Goal: Use online tool/utility: Utilize a website feature to perform a specific function

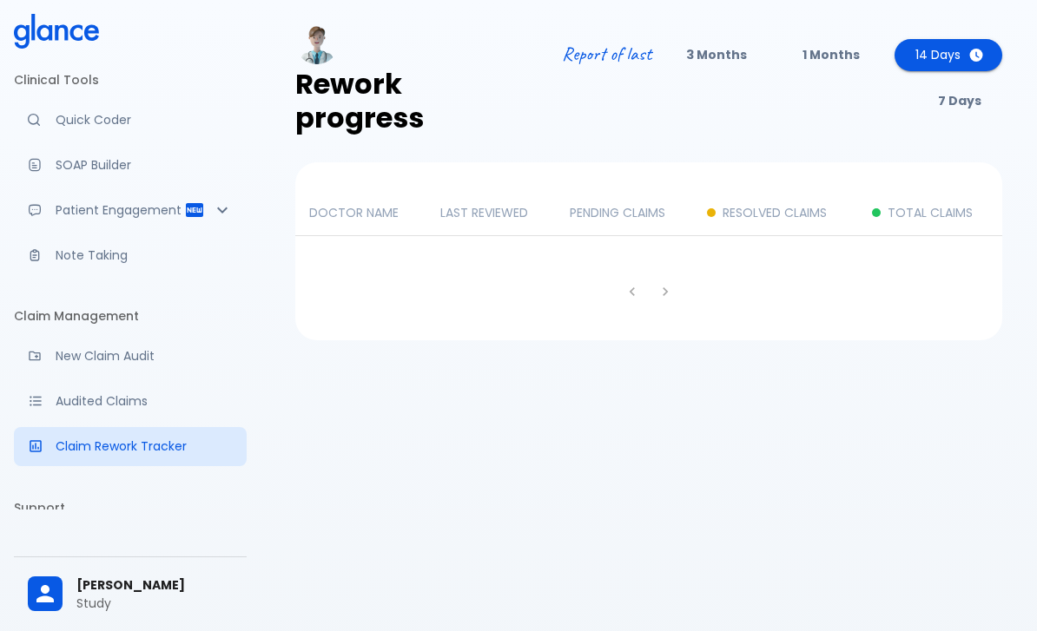
click at [68, 109] on link "Quick Coder" at bounding box center [130, 120] width 233 height 38
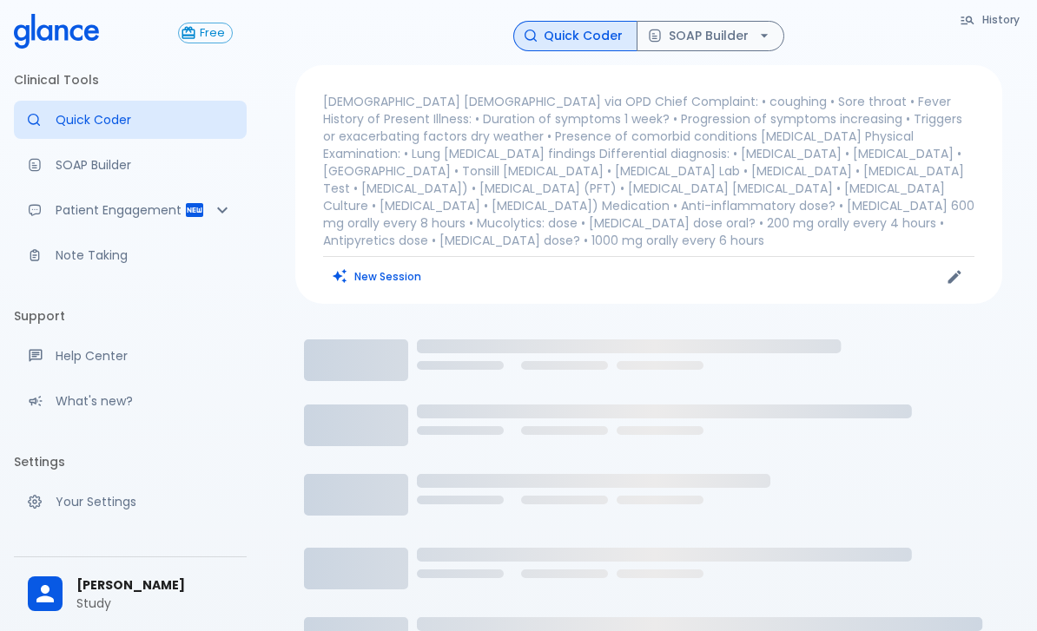
click at [366, 264] on button "New Session" at bounding box center [377, 276] width 109 height 25
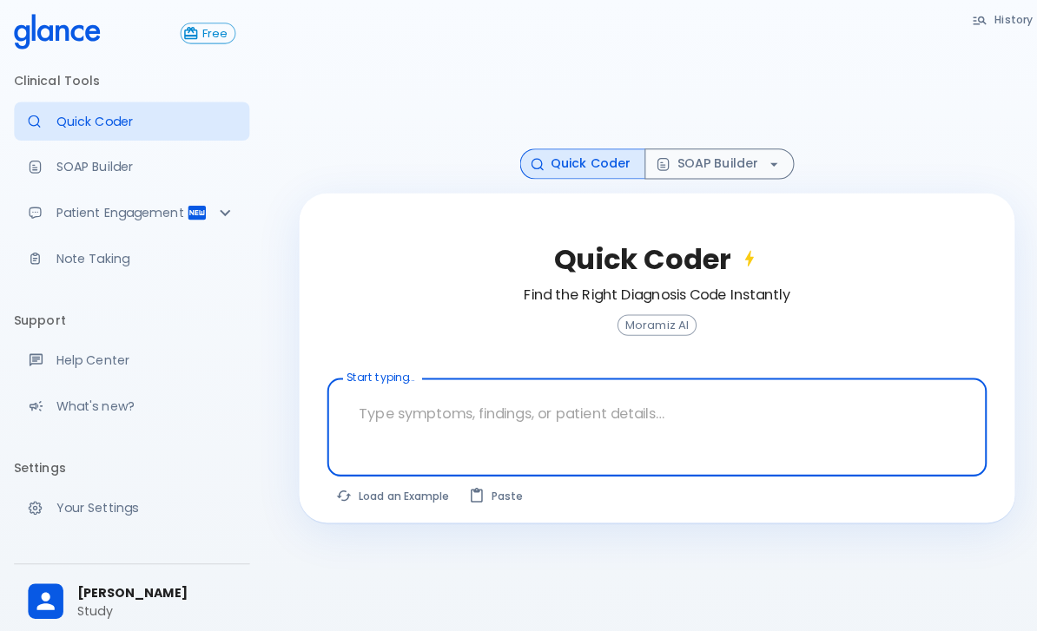
click at [82, 168] on p "SOAP Builder" at bounding box center [144, 164] width 177 height 17
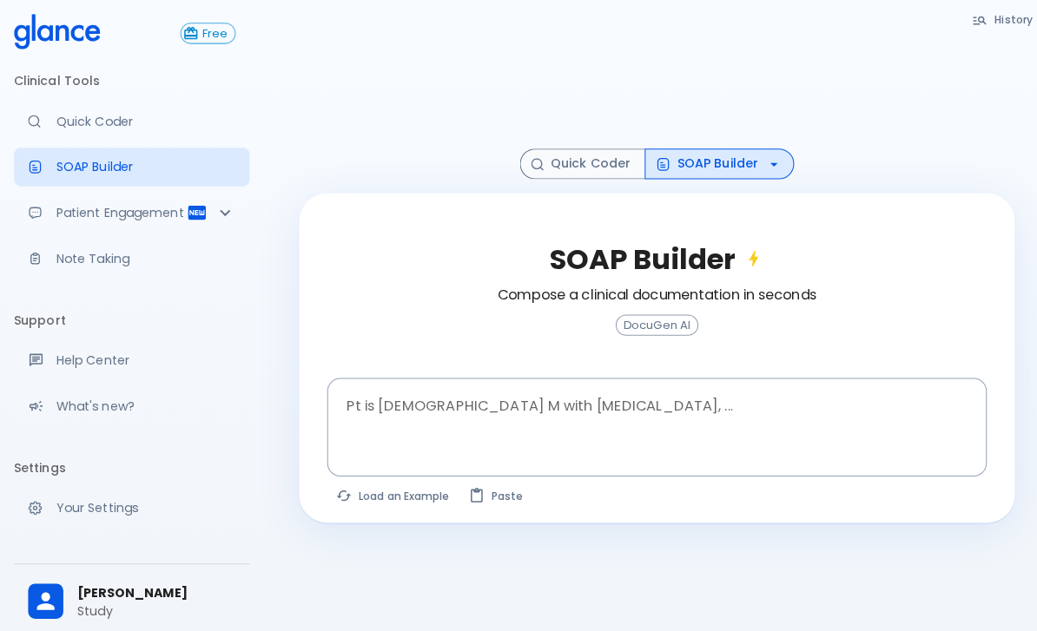
click at [79, 214] on p "Patient Engagement" at bounding box center [120, 209] width 129 height 17
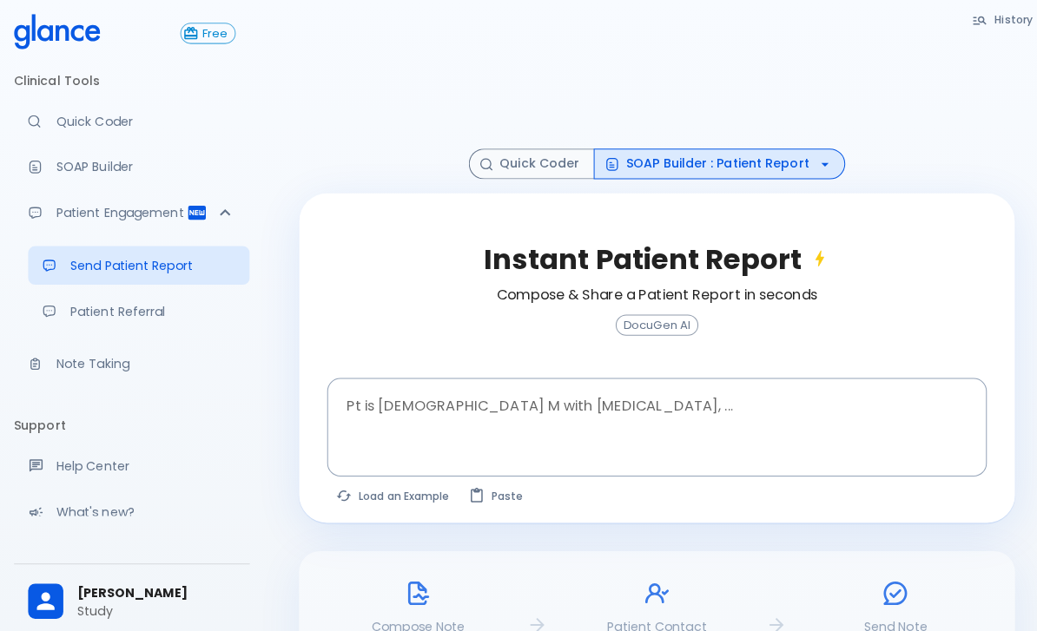
click at [90, 359] on p "Note Taking" at bounding box center [144, 359] width 177 height 17
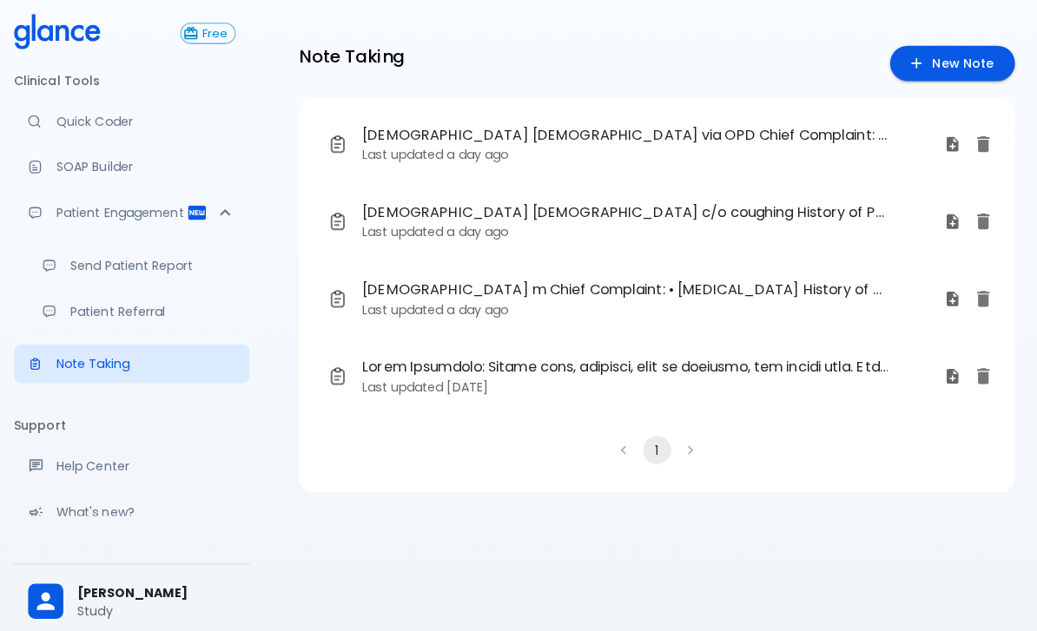
click at [61, 124] on p "Quick Coder" at bounding box center [144, 119] width 177 height 17
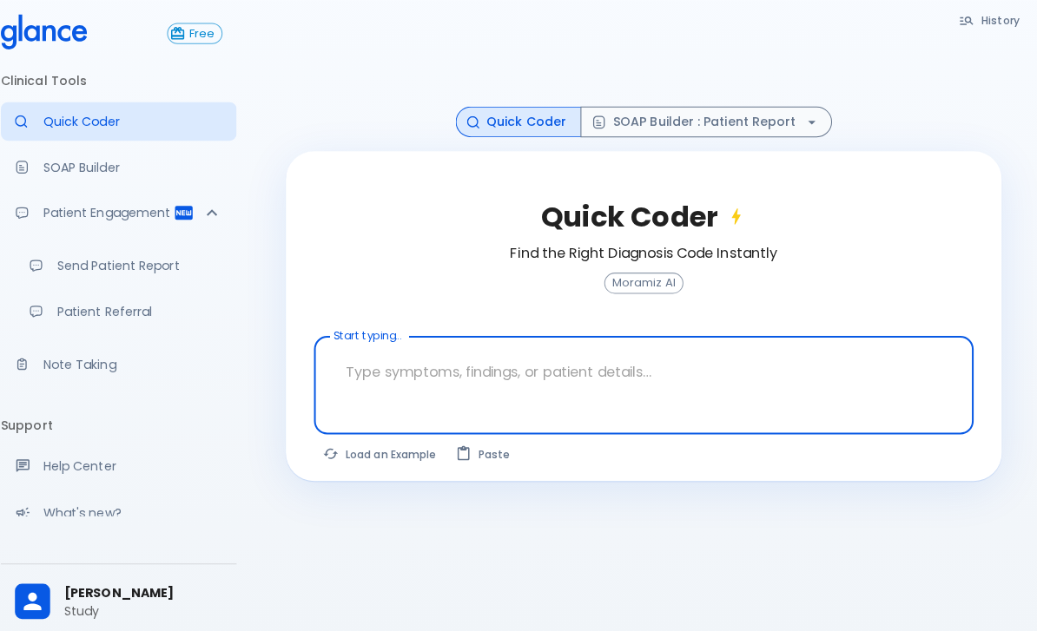
scroll to position [55, 0]
click at [358, 452] on button "Load an Example" at bounding box center [388, 448] width 131 height 25
type textarea "30F, weight loss, [MEDICAL_DATA], [MEDICAL_DATA], HR 121, [MEDICAL_DATA], TSH u…"
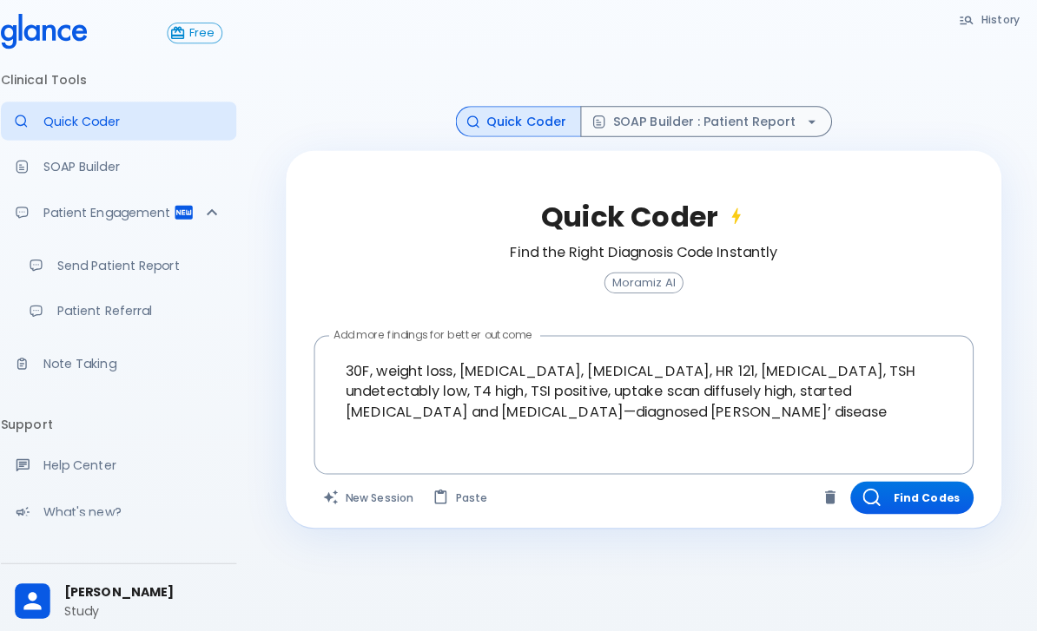
click at [887, 491] on button "Find Codes" at bounding box center [914, 492] width 122 height 32
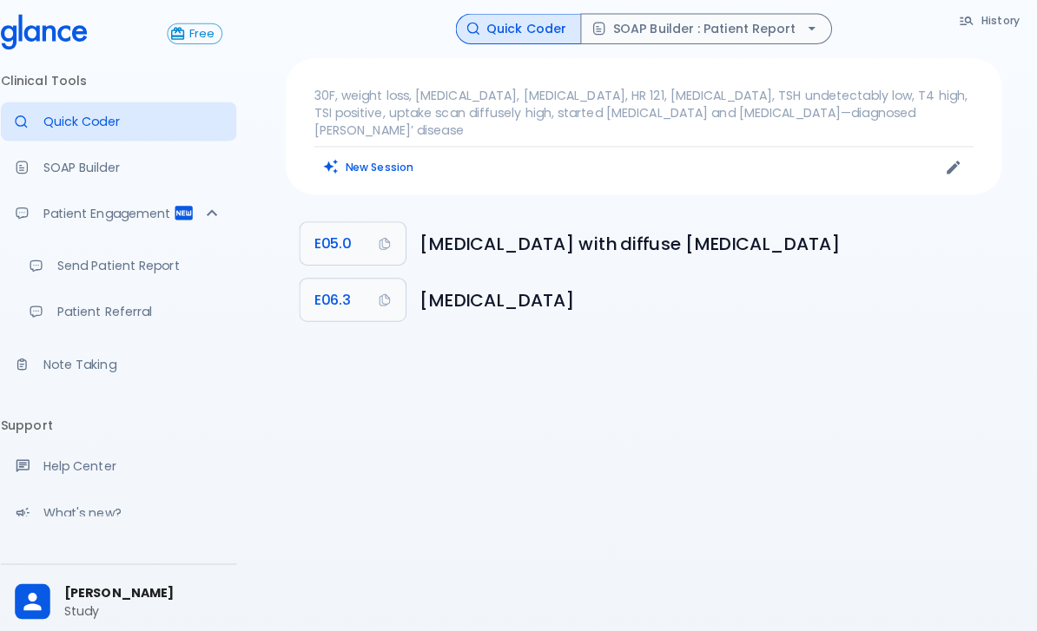
scroll to position [0, 0]
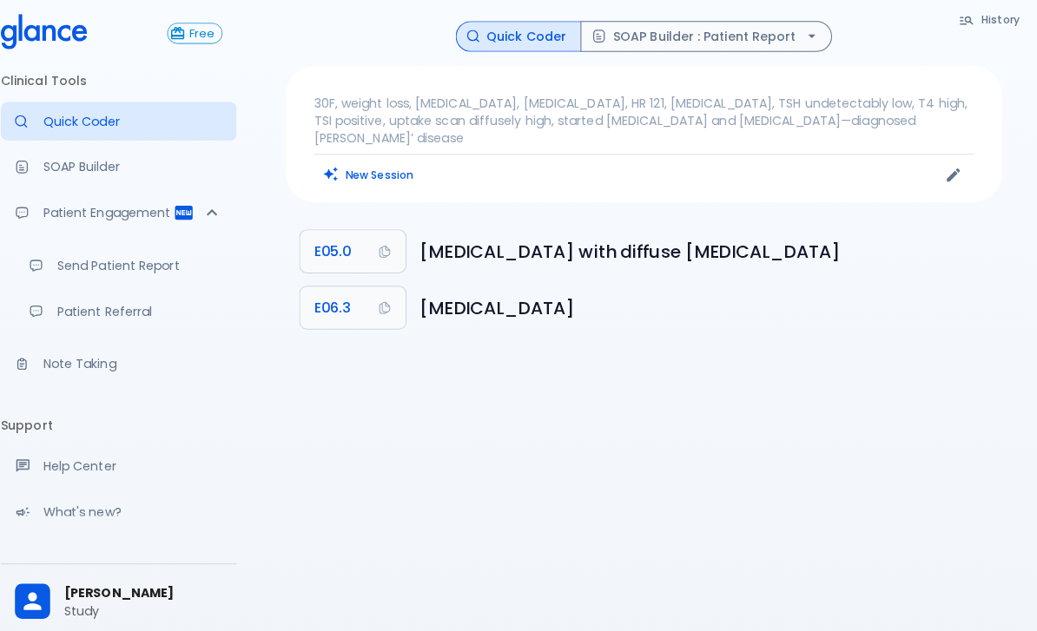
click at [833, 26] on div "Quick Coder SOAP Builder : Patient Report" at bounding box center [648, 36] width 707 height 30
click at [788, 21] on button "SOAP Builder : Patient Report" at bounding box center [710, 36] width 248 height 30
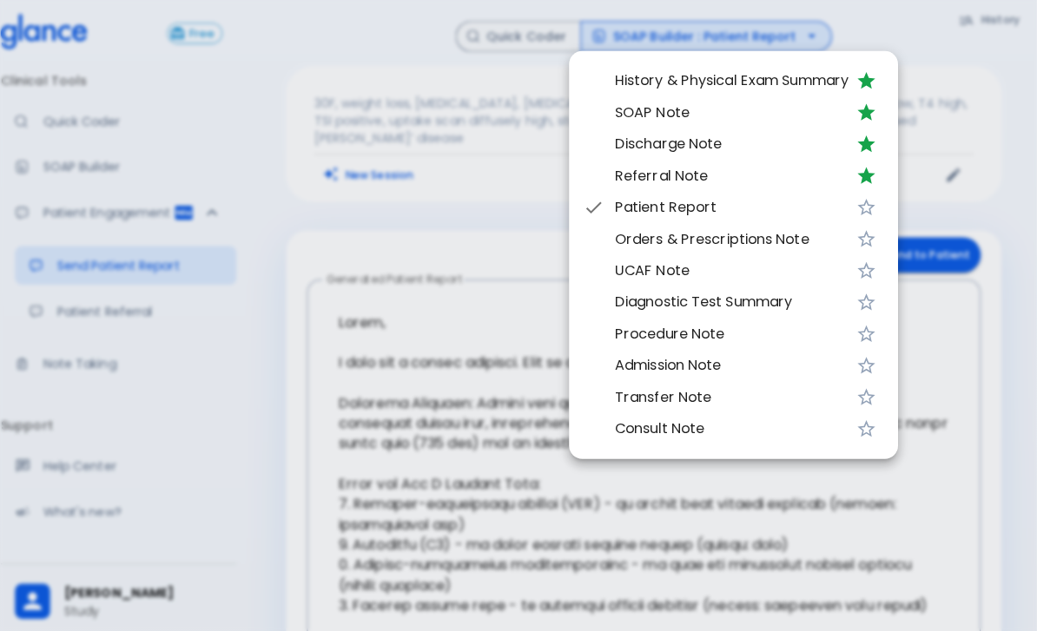
click at [641, 103] on span "SOAP Note" at bounding box center [735, 111] width 231 height 21
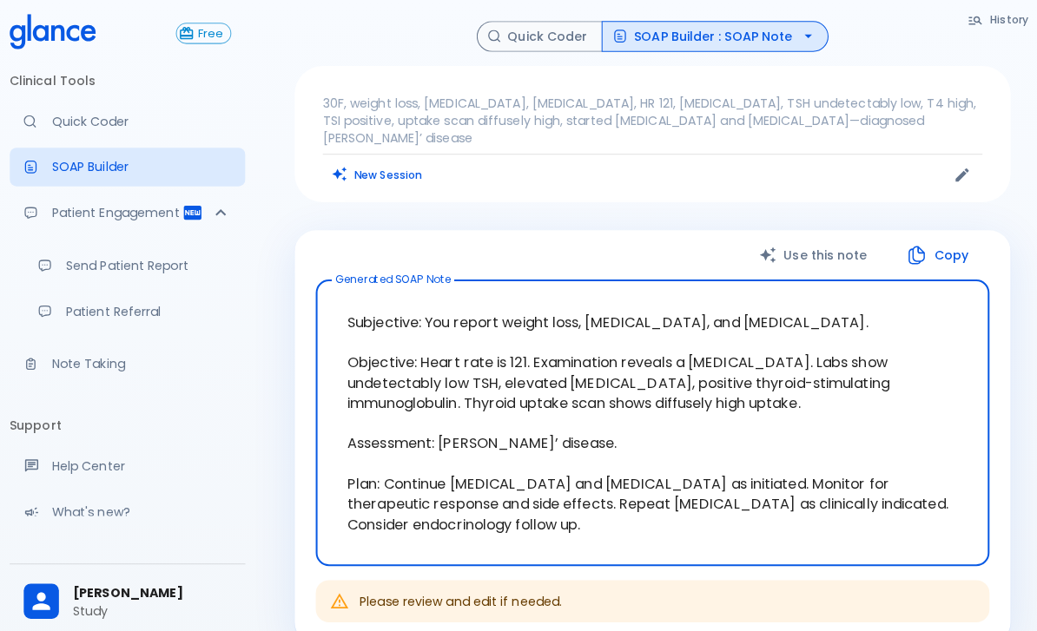
click at [767, 42] on button "SOAP Builder : SOAP Note" at bounding box center [710, 36] width 224 height 30
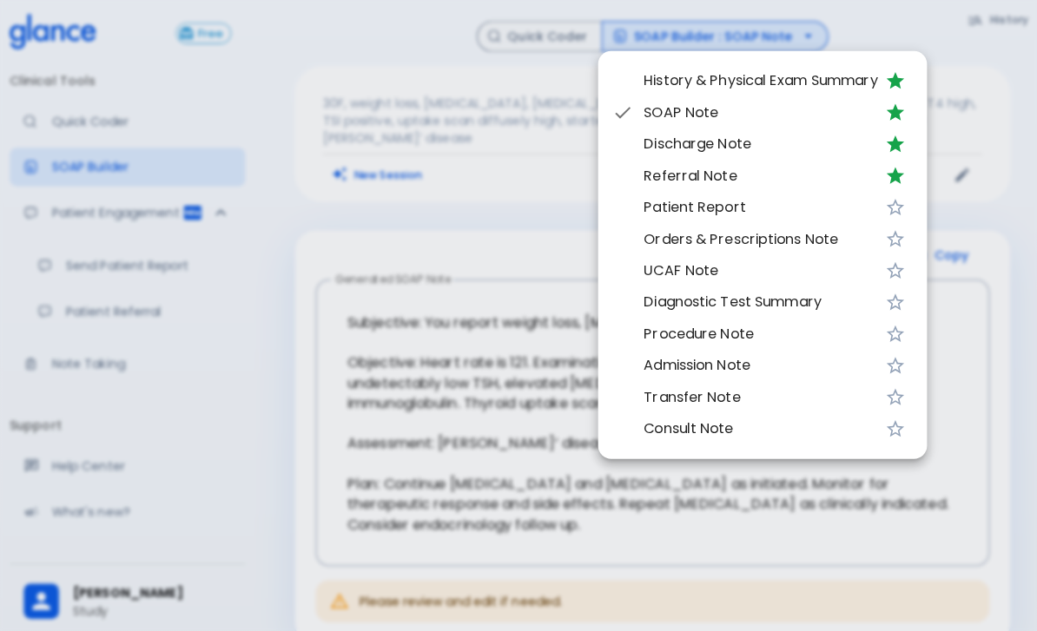
click at [407, 208] on div at bounding box center [518, 315] width 1037 height 631
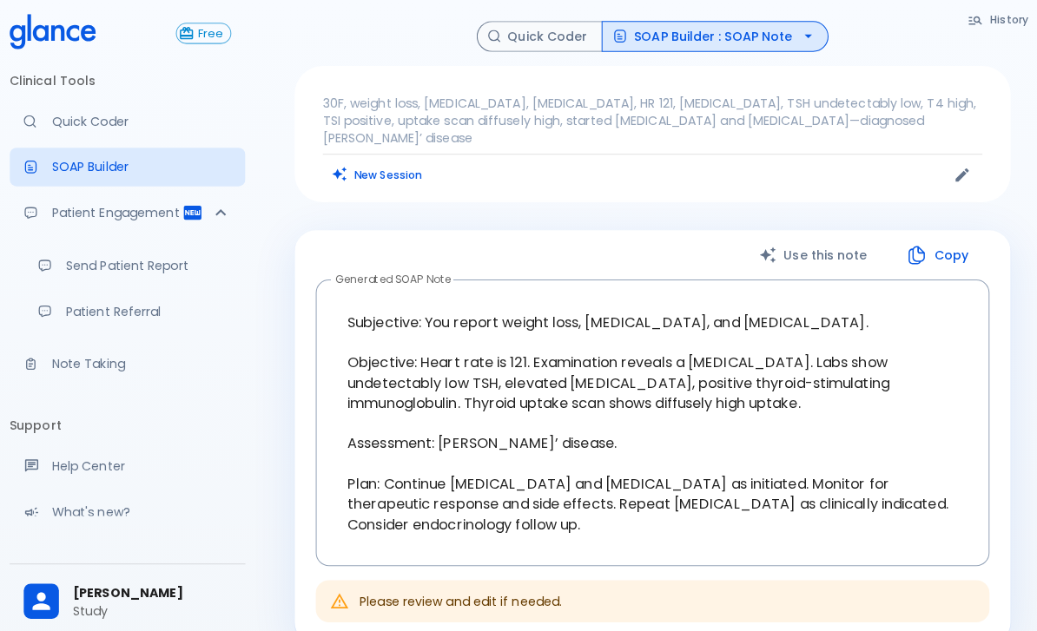
click at [940, 234] on button "Copy" at bounding box center [931, 252] width 100 height 36
click at [76, 214] on p "Patient Engagement" at bounding box center [120, 209] width 129 height 17
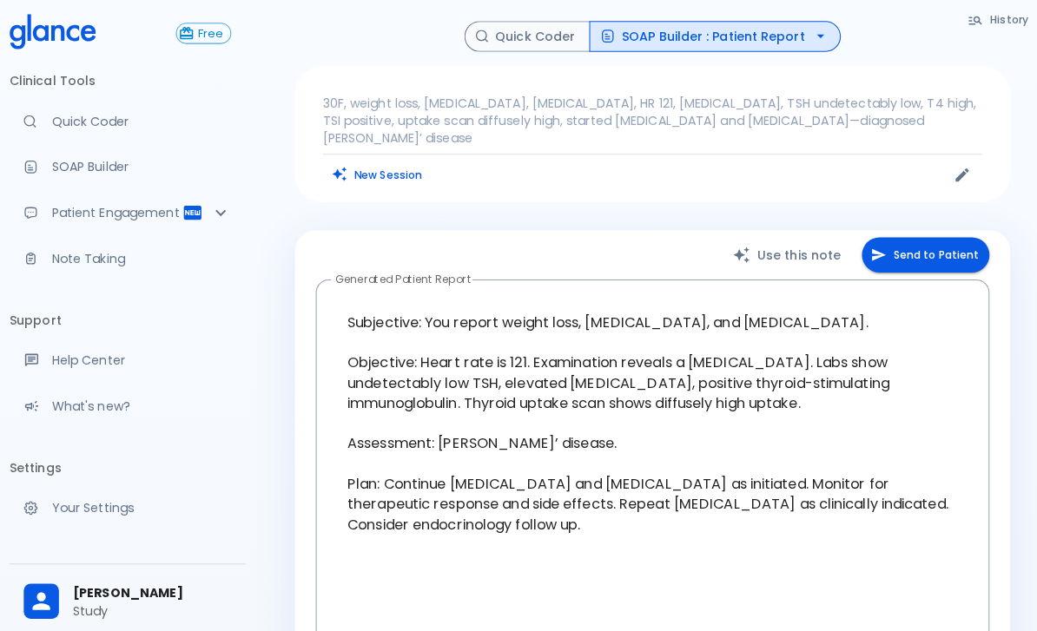
type textarea "Lorem, I dolo sit a consec adipisci. Elit se d eiusmod te inc utlaboree: Dolore…"
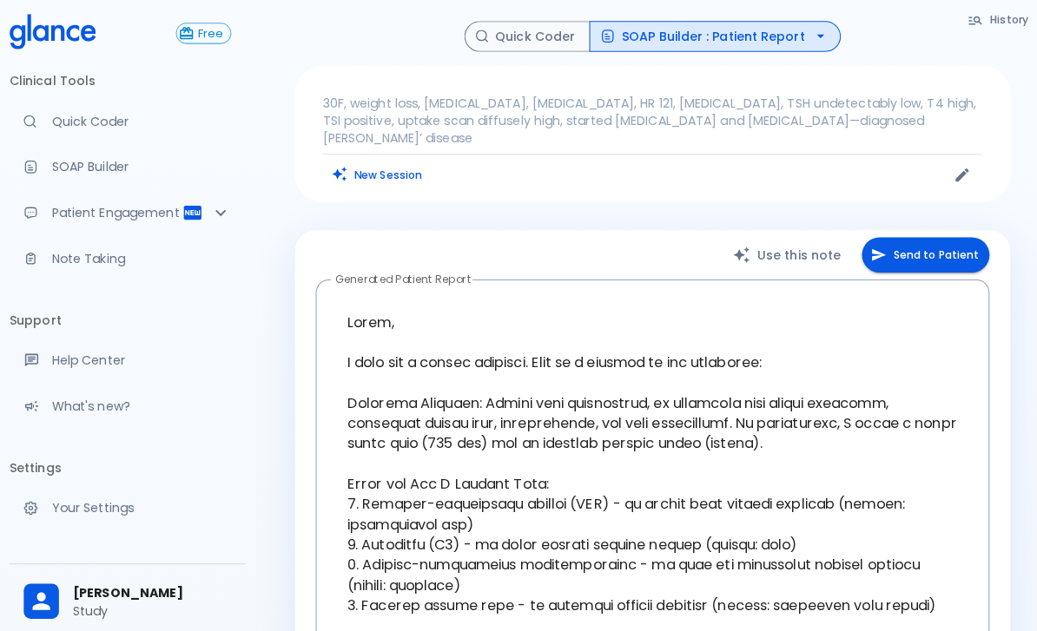
click at [213, 215] on icon "Patient Reports & Referrals" at bounding box center [222, 210] width 21 height 21
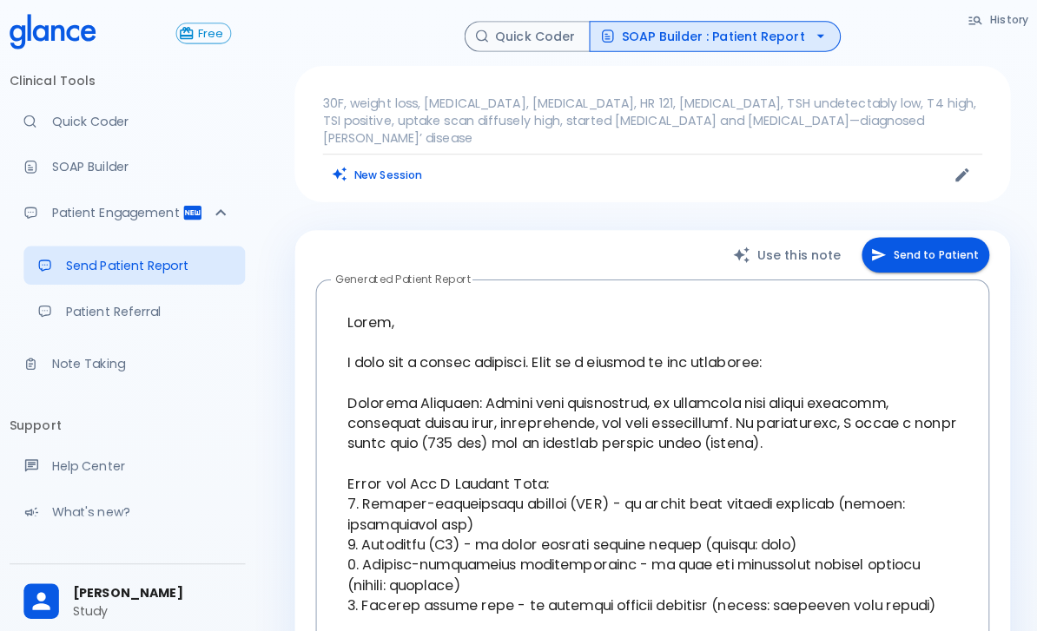
click at [96, 266] on p "Send Patient Report" at bounding box center [150, 262] width 163 height 17
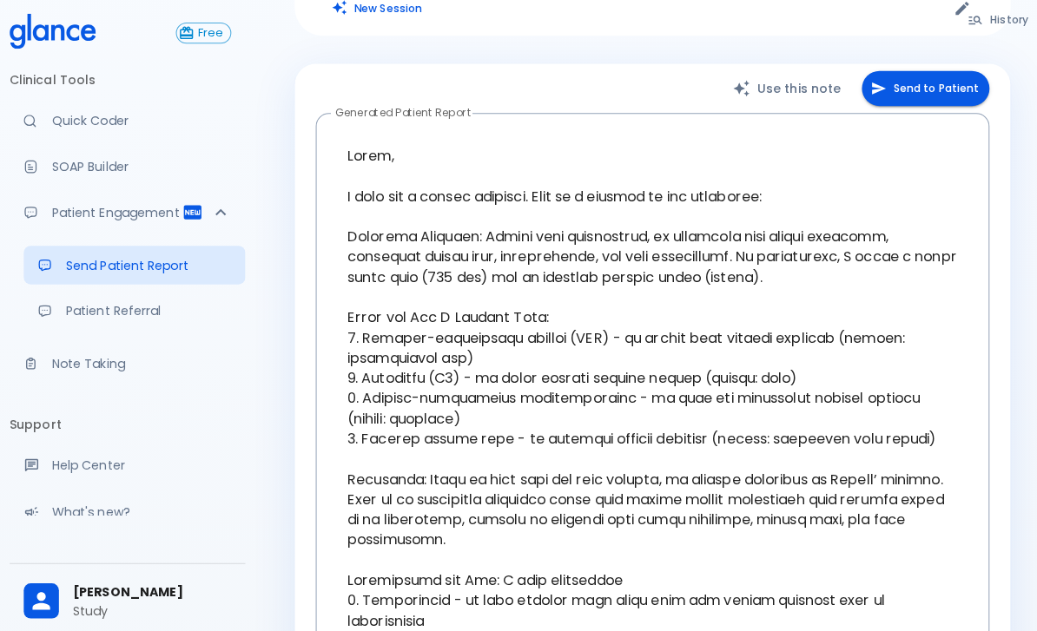
scroll to position [165, 0]
click at [936, 69] on button "Send to Patient" at bounding box center [918, 87] width 126 height 36
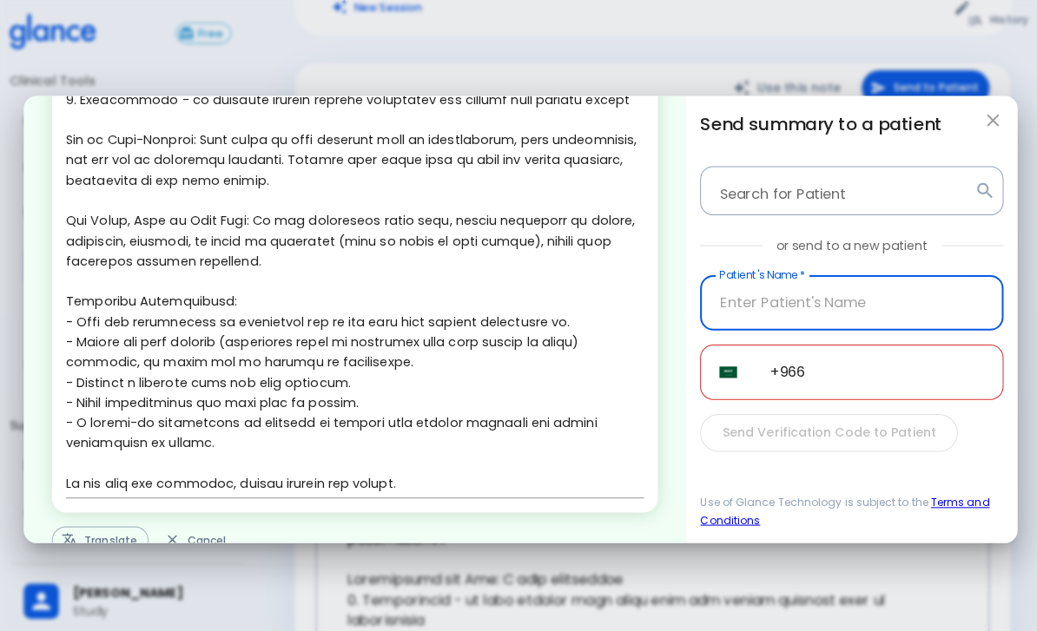
scroll to position [547, 0]
click at [100, 546] on button "Translate" at bounding box center [104, 534] width 96 height 27
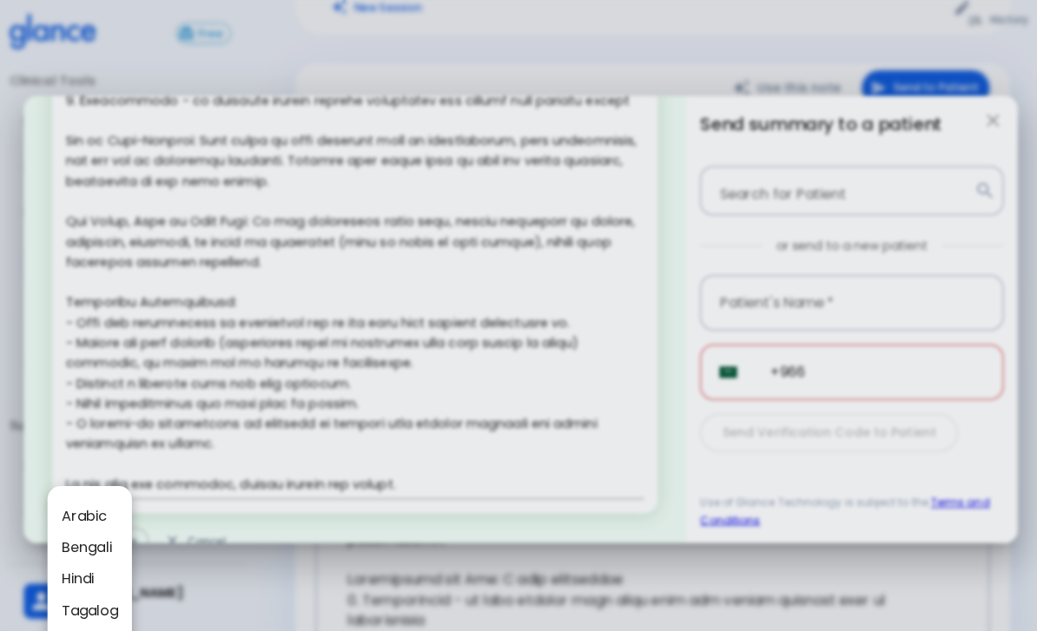
click at [415, 475] on div at bounding box center [518, 315] width 1037 height 631
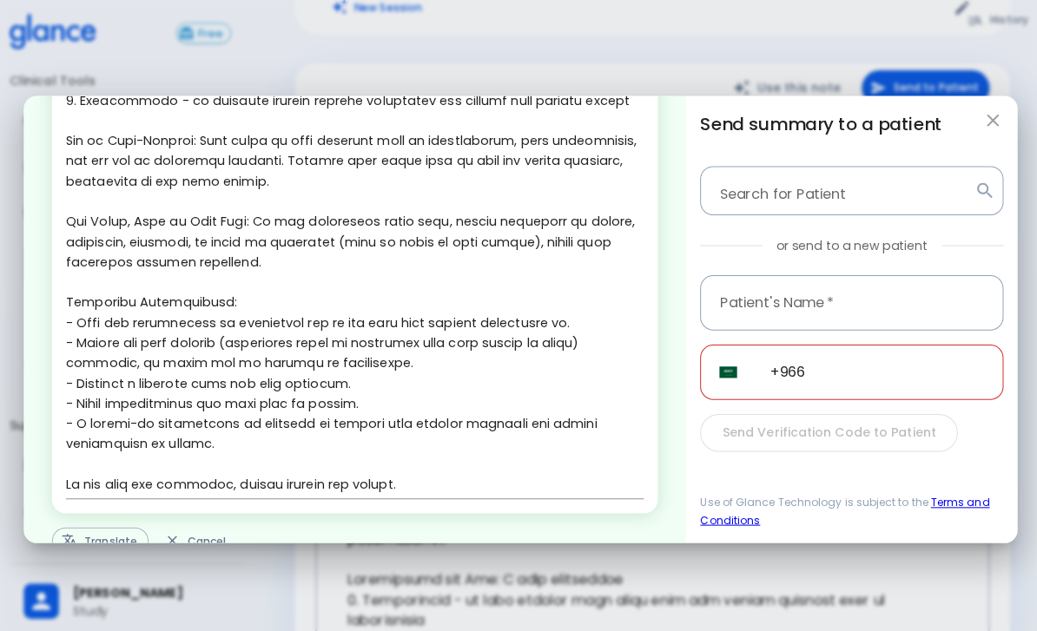
click at [997, 110] on div "Send summary to a patient Search for Patient Search for Patient or send to a ne…" at bounding box center [845, 316] width 327 height 442
click at [979, 118] on icon "button" at bounding box center [984, 119] width 21 height 21
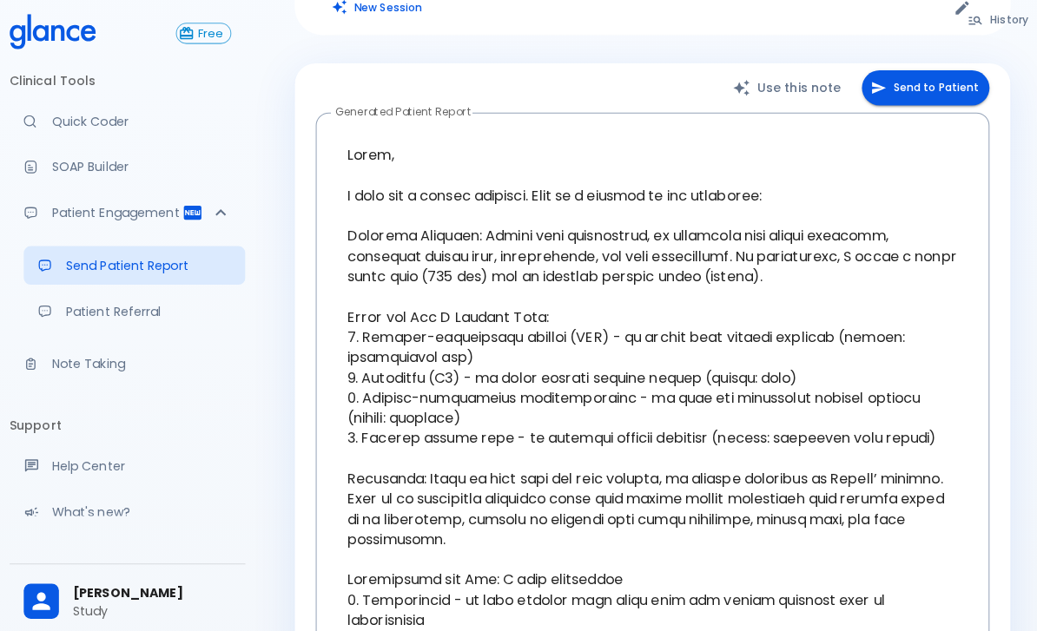
click at [86, 355] on p "Note Taking" at bounding box center [144, 359] width 177 height 17
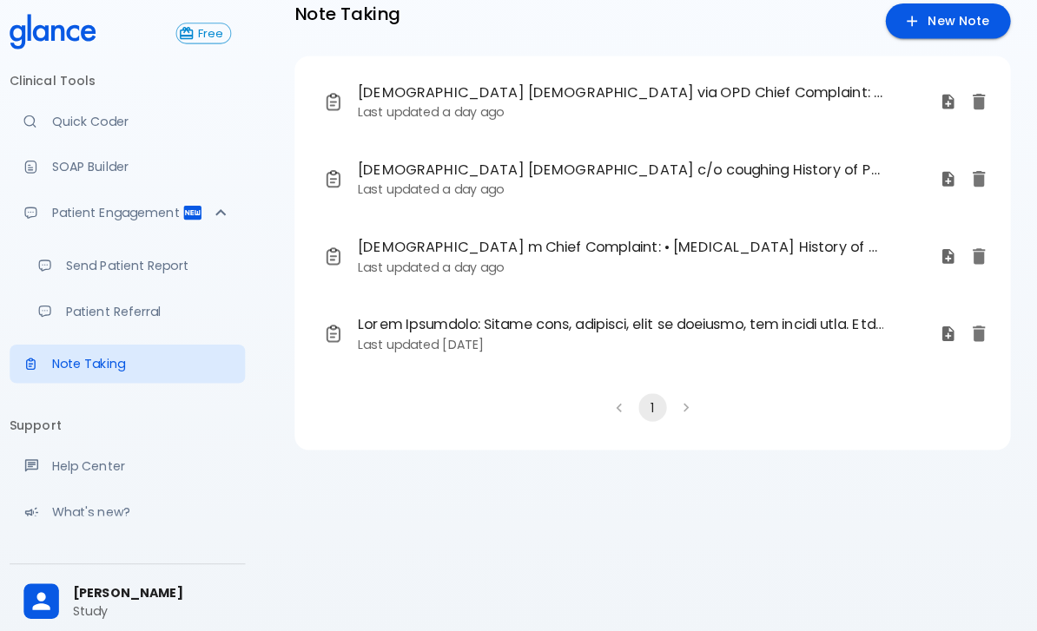
scroll to position [49, 0]
click at [580, 84] on span "[DEMOGRAPHIC_DATA] [DEMOGRAPHIC_DATA] via OPD Chief Complaint: • coughing • Sor…" at bounding box center [617, 92] width 518 height 21
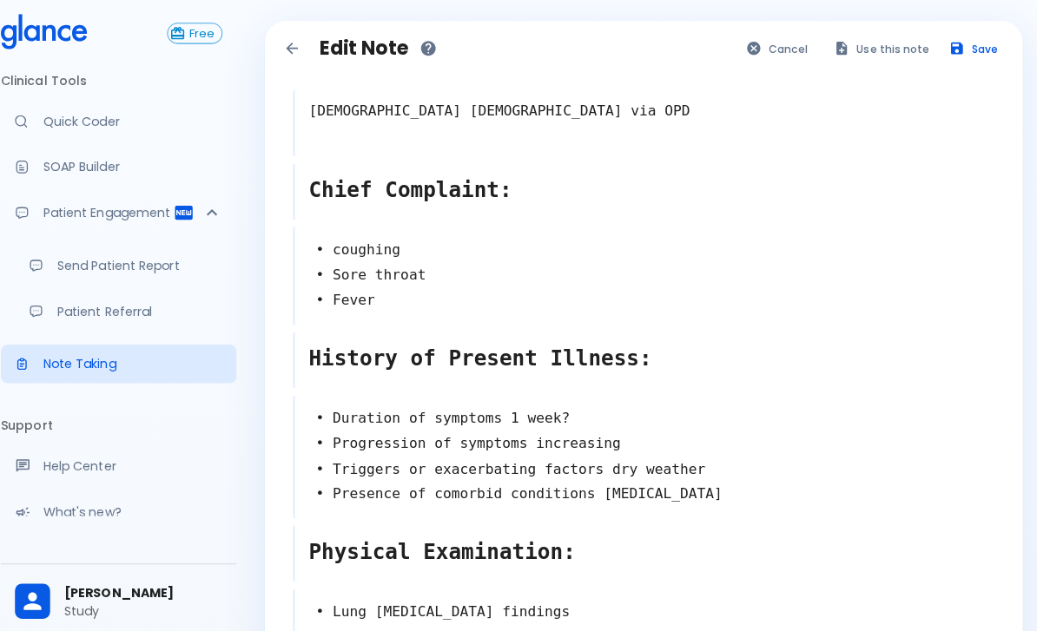
click at [872, 36] on button "Use this note" at bounding box center [885, 48] width 114 height 25
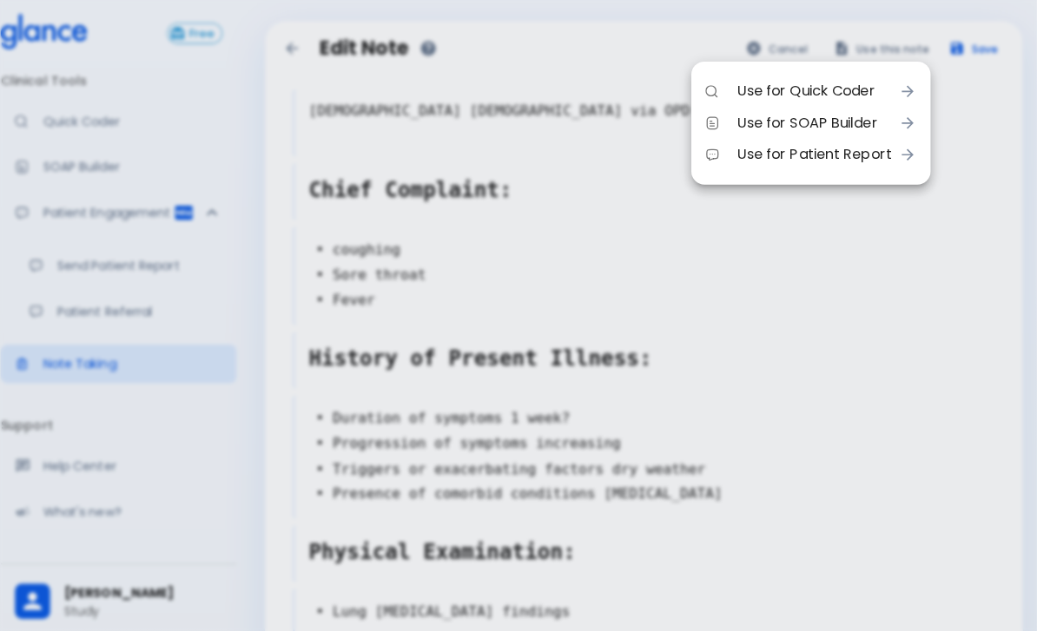
click at [880, 218] on div at bounding box center [518, 315] width 1037 height 631
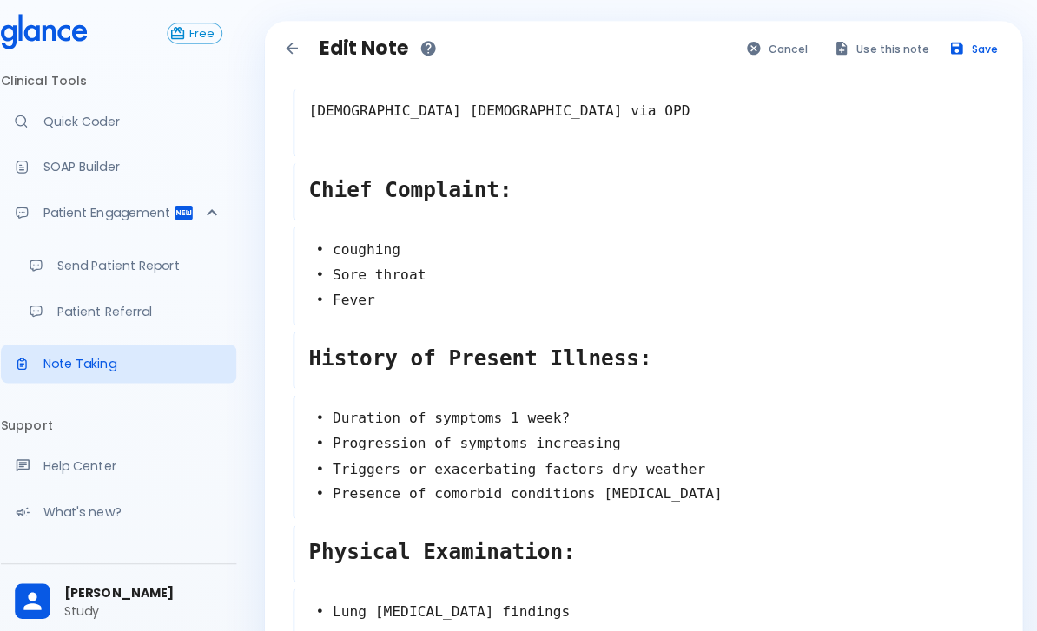
click at [878, 36] on button "Use this note" at bounding box center [885, 48] width 114 height 25
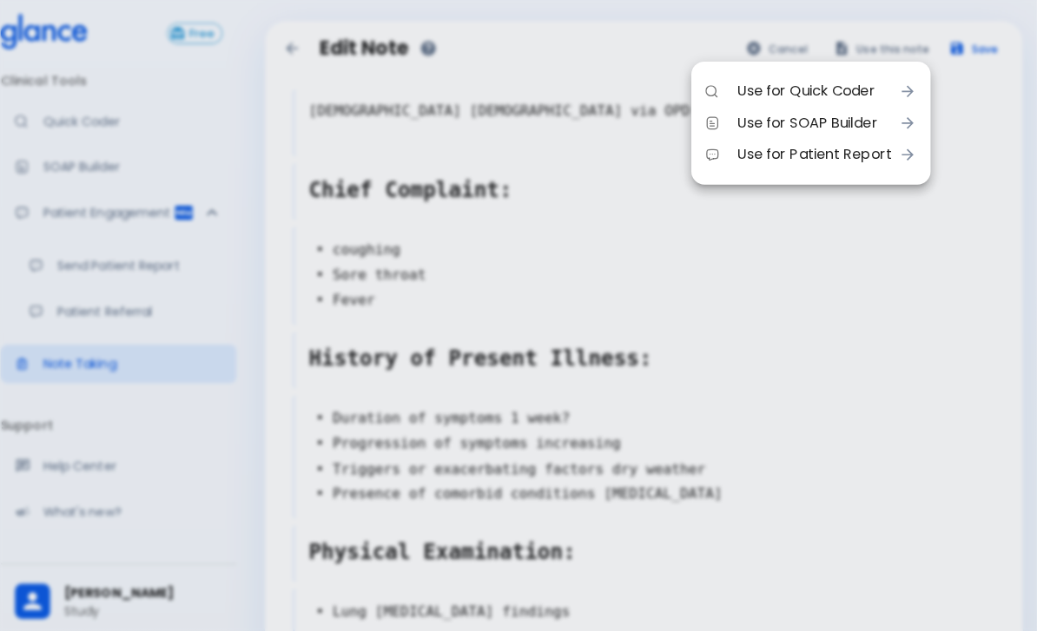
click at [808, 83] on span "Use for Quick Coder" at bounding box center [817, 90] width 153 height 21
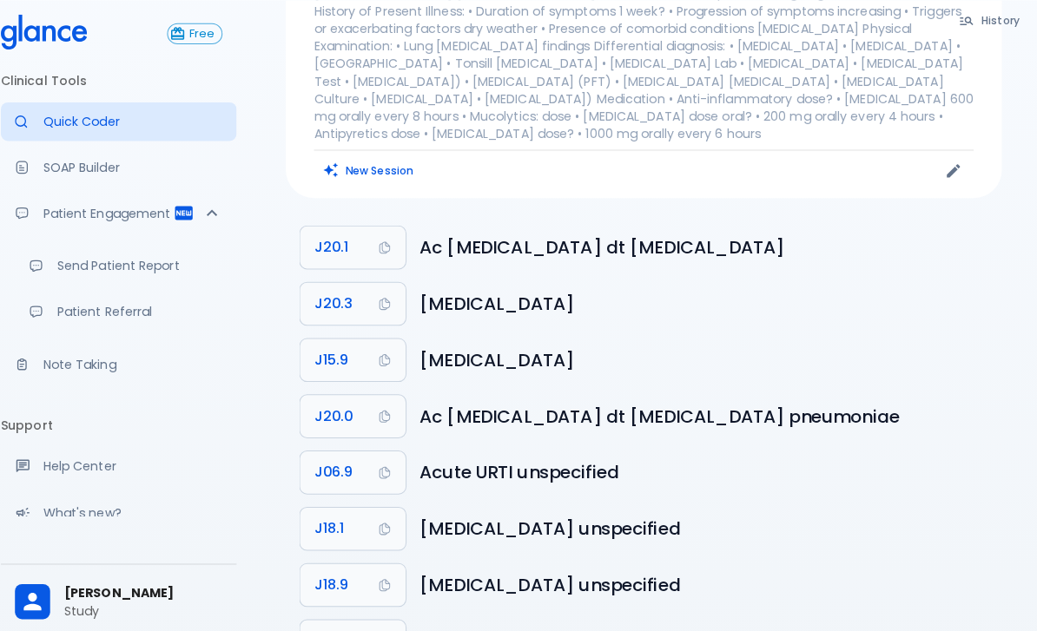
scroll to position [114, 0]
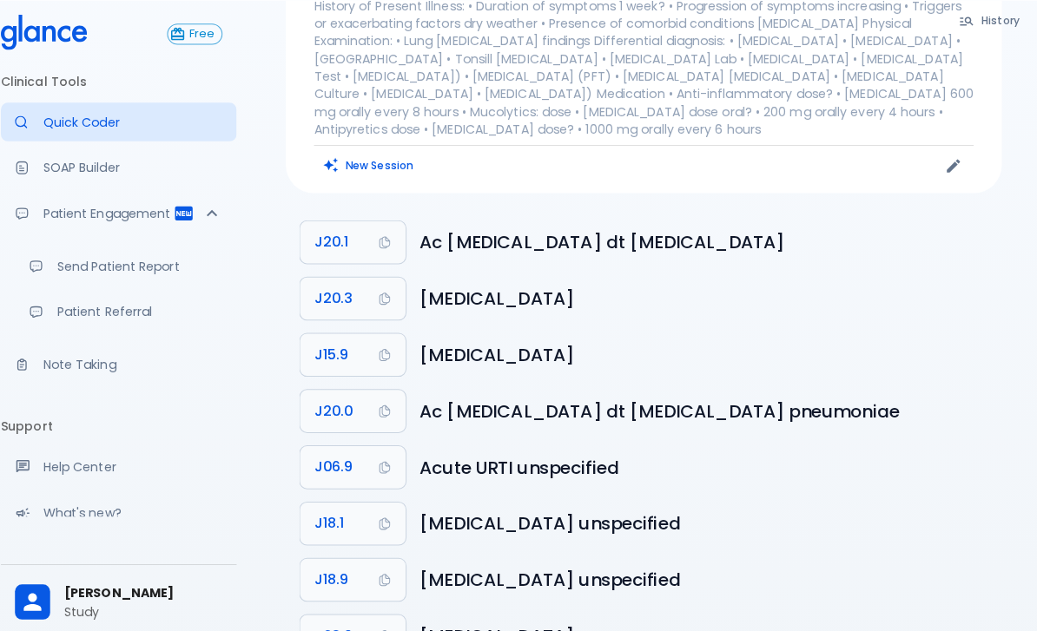
click at [327, 227] on span "J20.1" at bounding box center [340, 239] width 34 height 24
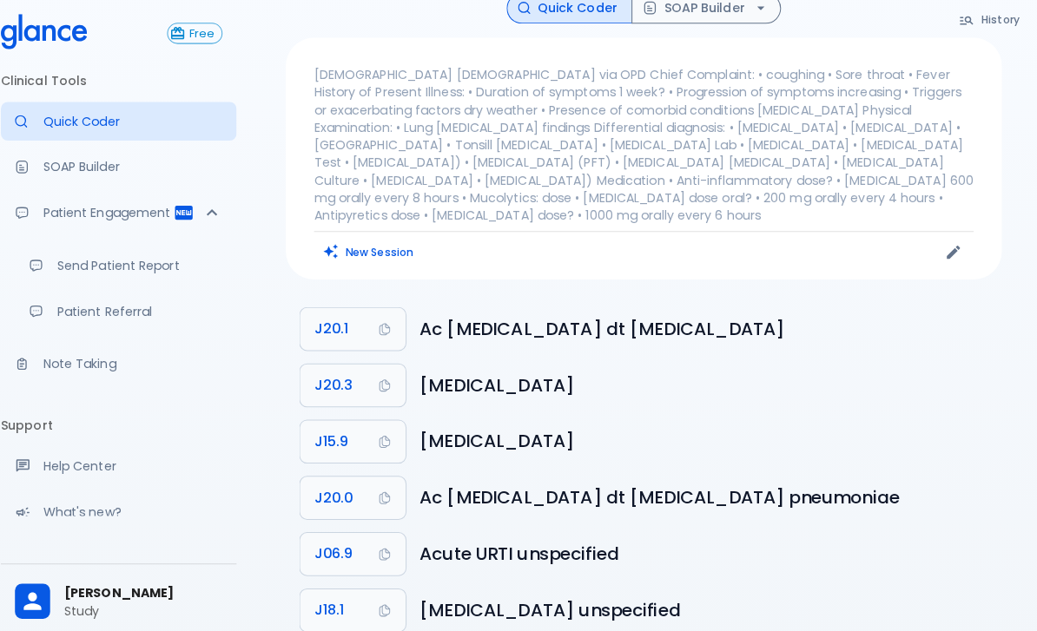
scroll to position [0, 0]
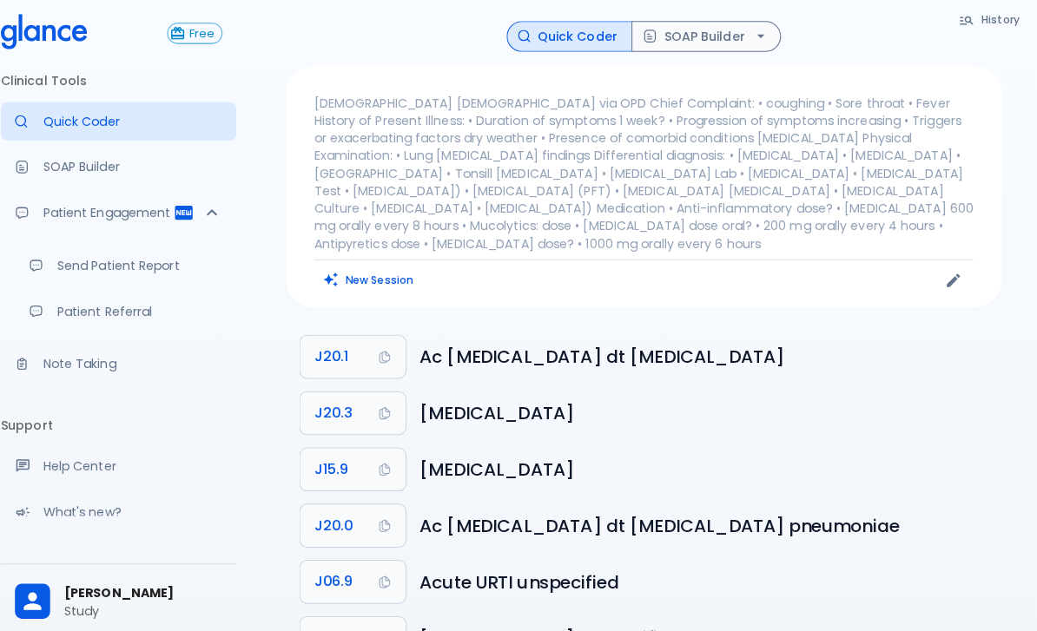
click at [716, 23] on button "SOAP Builder" at bounding box center [710, 36] width 148 height 30
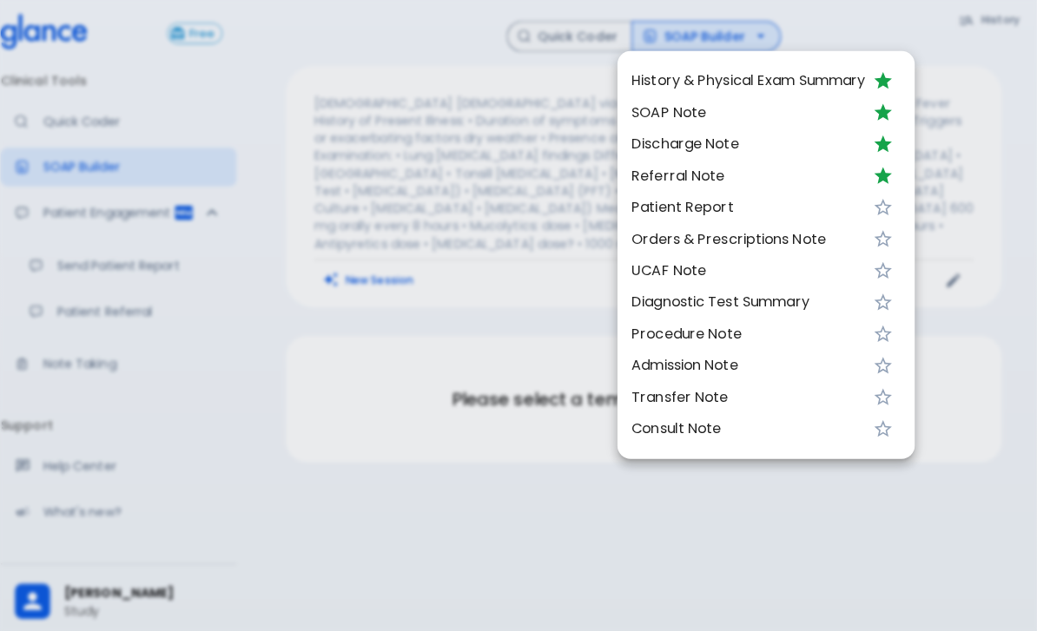
click at [663, 111] on span "SOAP Note" at bounding box center [751, 111] width 231 height 21
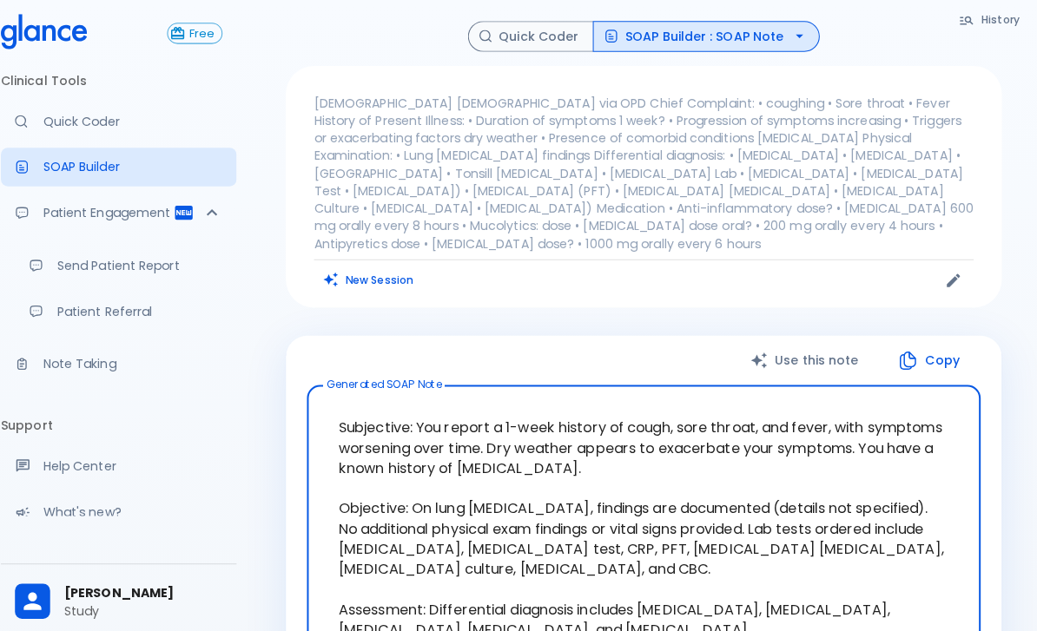
click at [69, 129] on link "Quick Coder" at bounding box center [130, 120] width 233 height 38
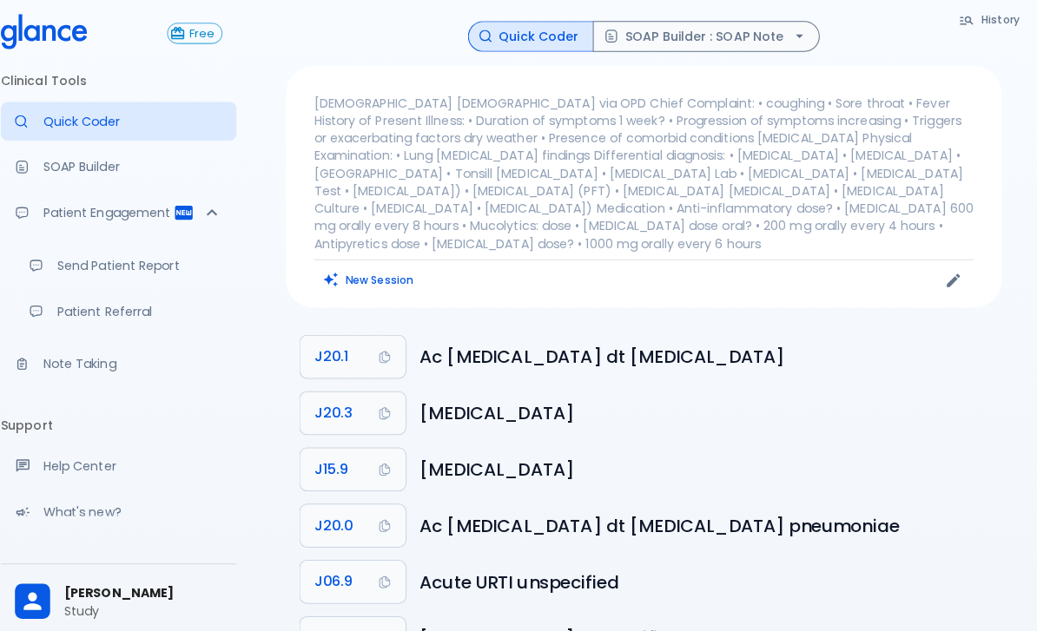
click at [369, 264] on button "New Session" at bounding box center [377, 276] width 109 height 25
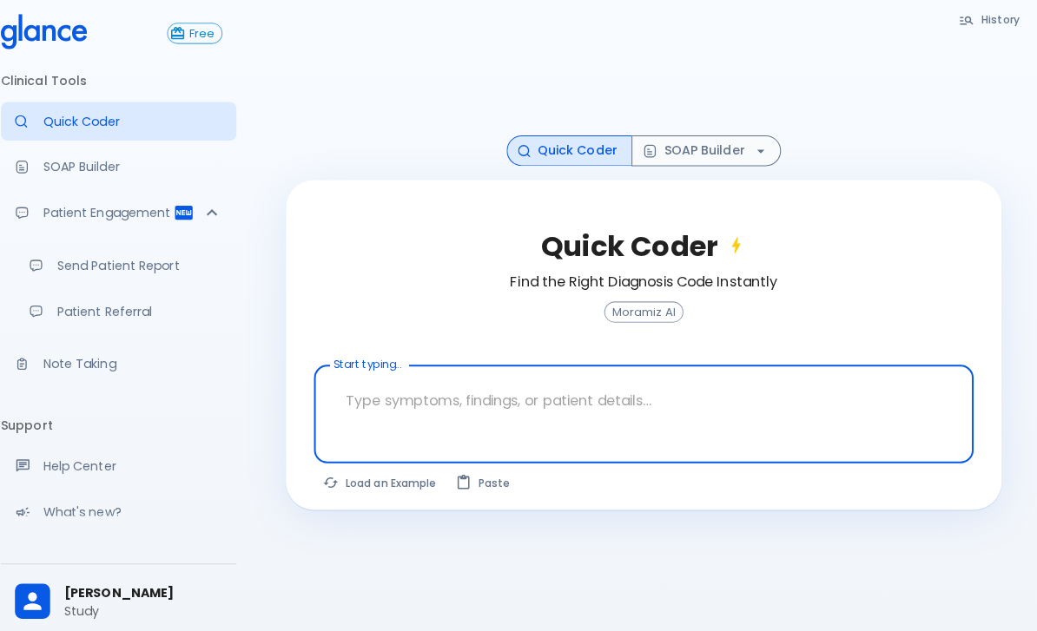
scroll to position [44, 0]
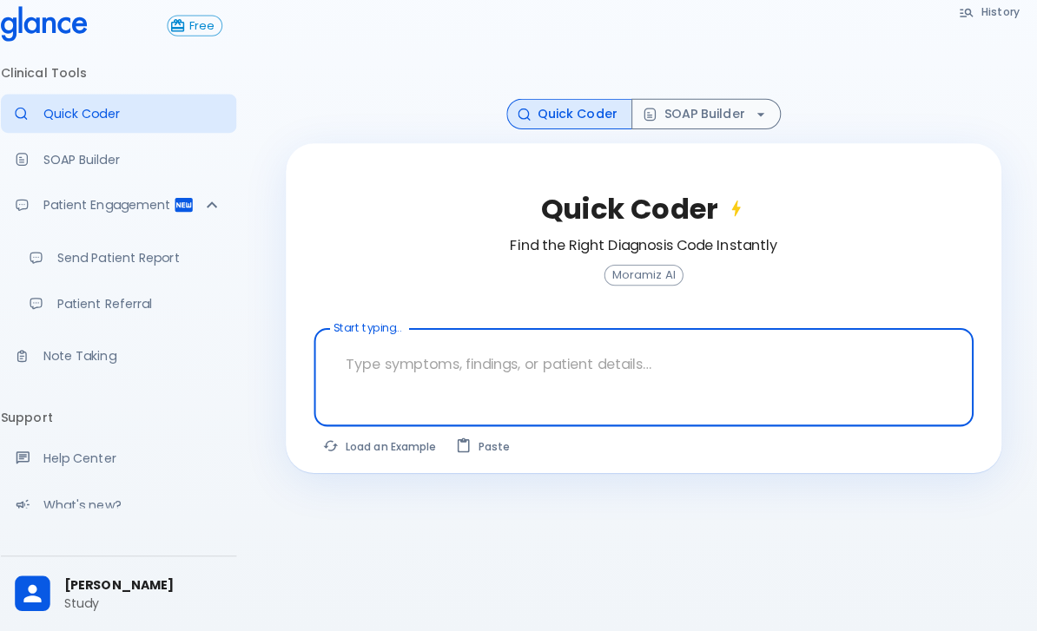
click at [360, 449] on button "Load an Example" at bounding box center [388, 448] width 131 height 25
type textarea "45F with DM2, right [MEDICAL_DATA], fever, WBC 14K, ESR 80, wound purulent, XR …"
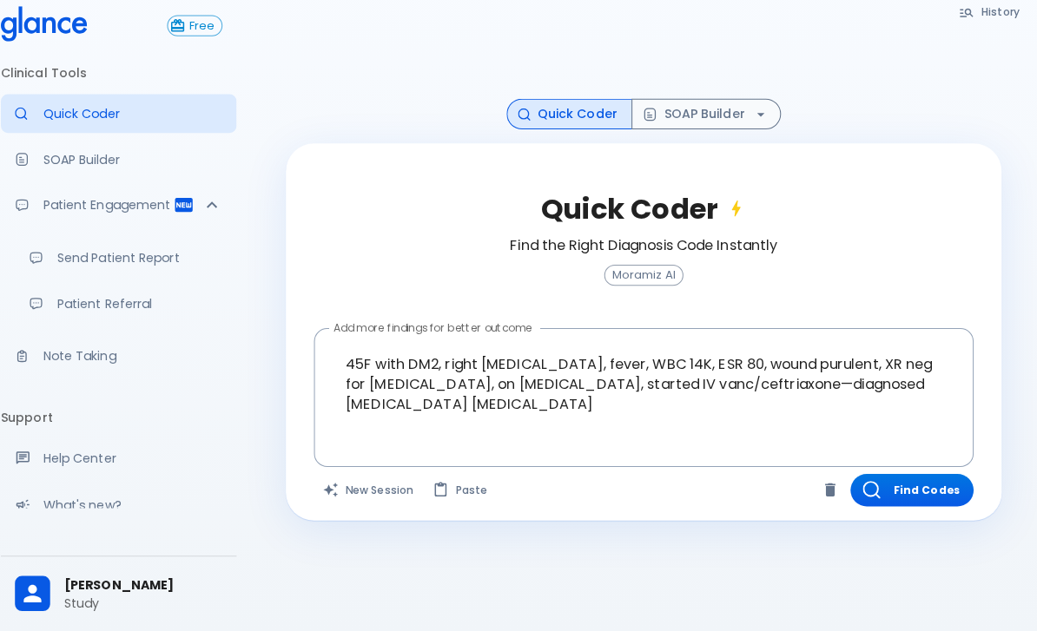
click at [989, 616] on div "History Quick Coder SOAP Builder Quick Coder Find the Right Diagnosis Code Inst…" at bounding box center [649, 294] width 776 height 673
click at [893, 492] on button "Find Codes" at bounding box center [914, 492] width 122 height 32
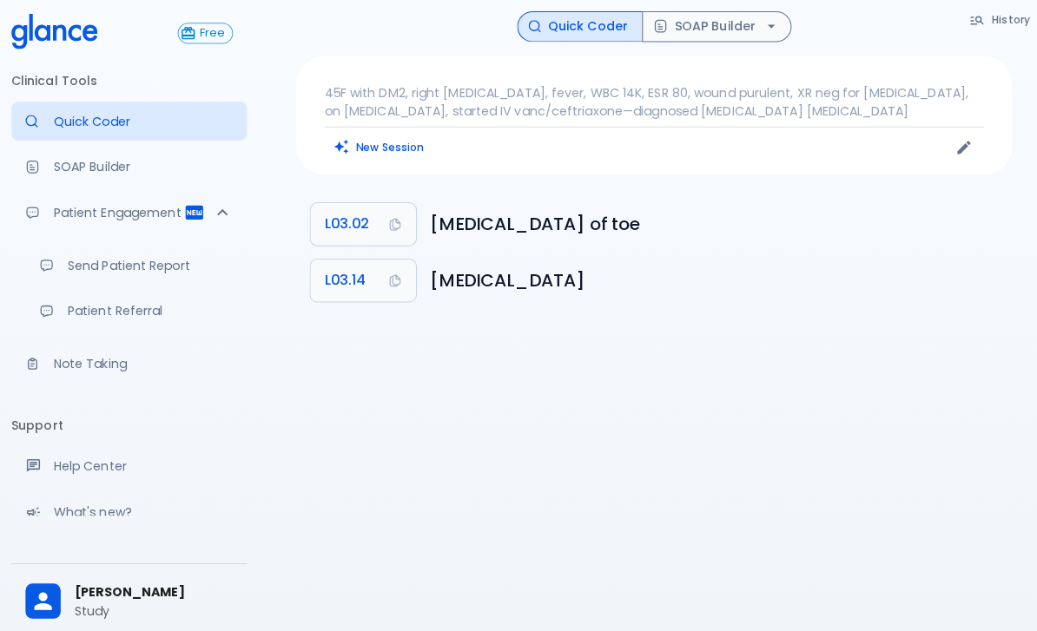
scroll to position [0, 0]
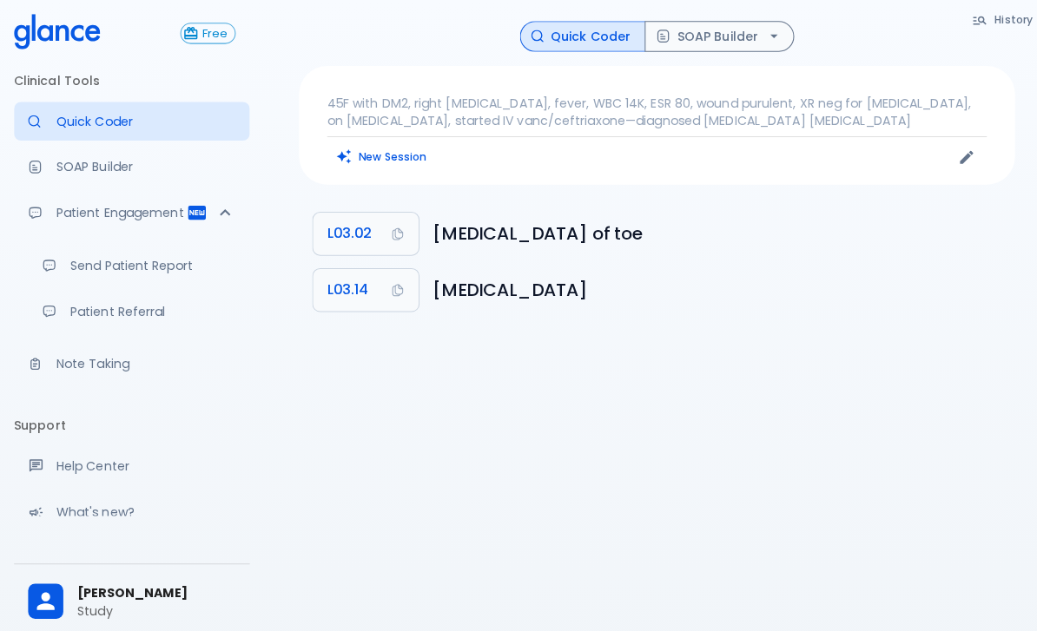
click at [696, 43] on button "SOAP Builder" at bounding box center [710, 36] width 148 height 30
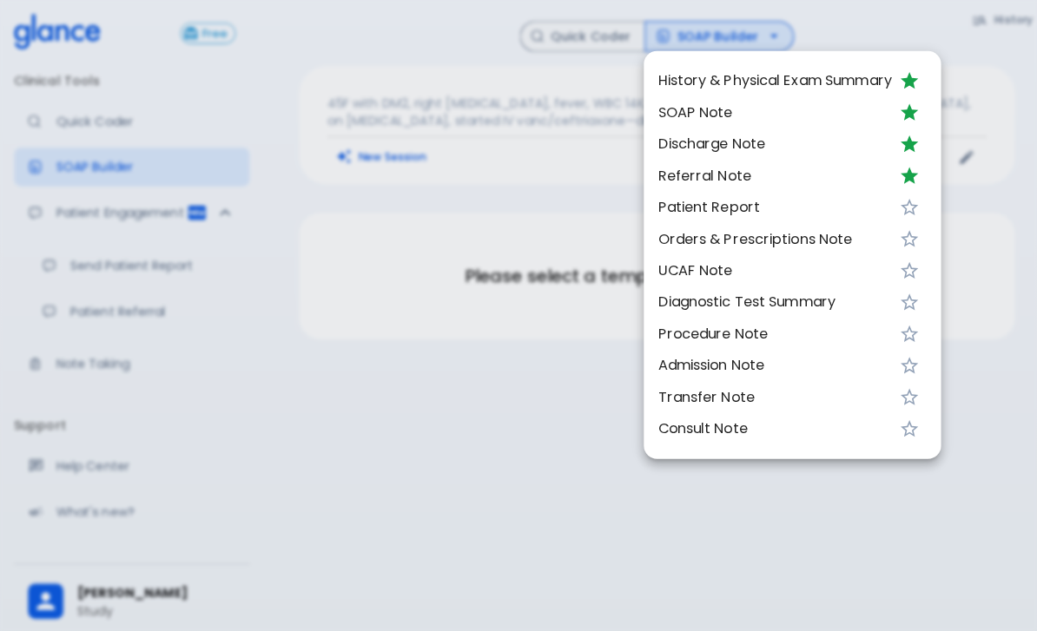
click at [684, 103] on span "SOAP Note" at bounding box center [765, 111] width 231 height 21
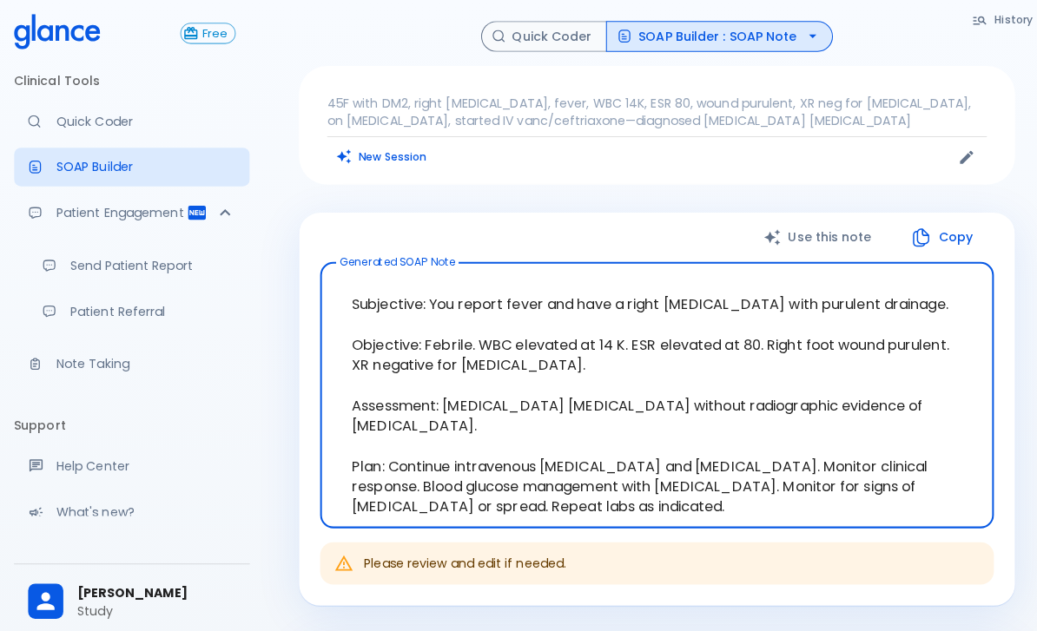
scroll to position [27, 0]
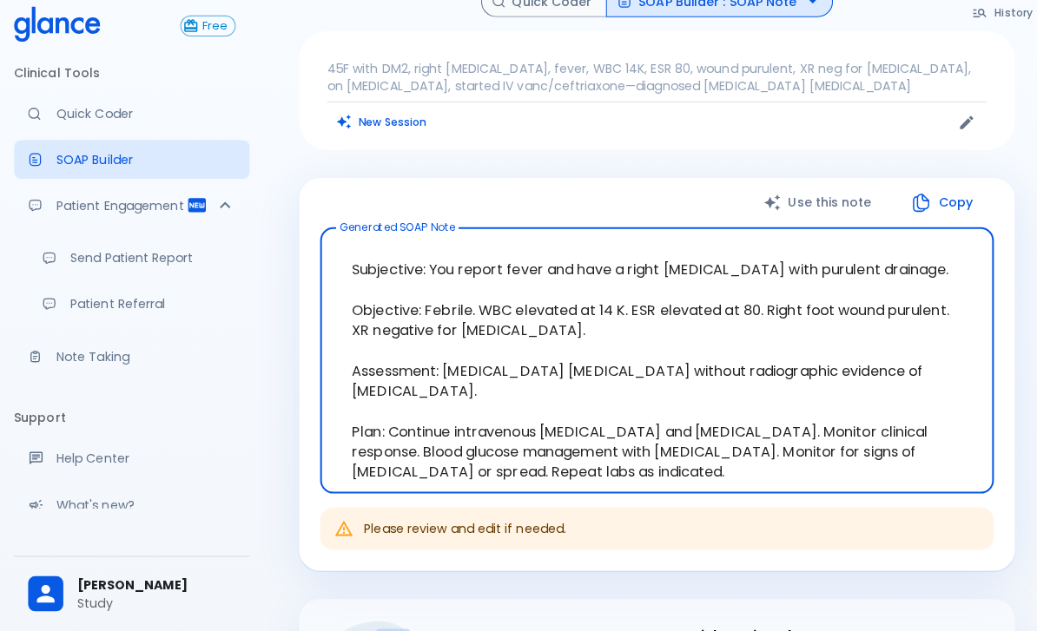
click at [374, 115] on button "New Session" at bounding box center [377, 127] width 109 height 25
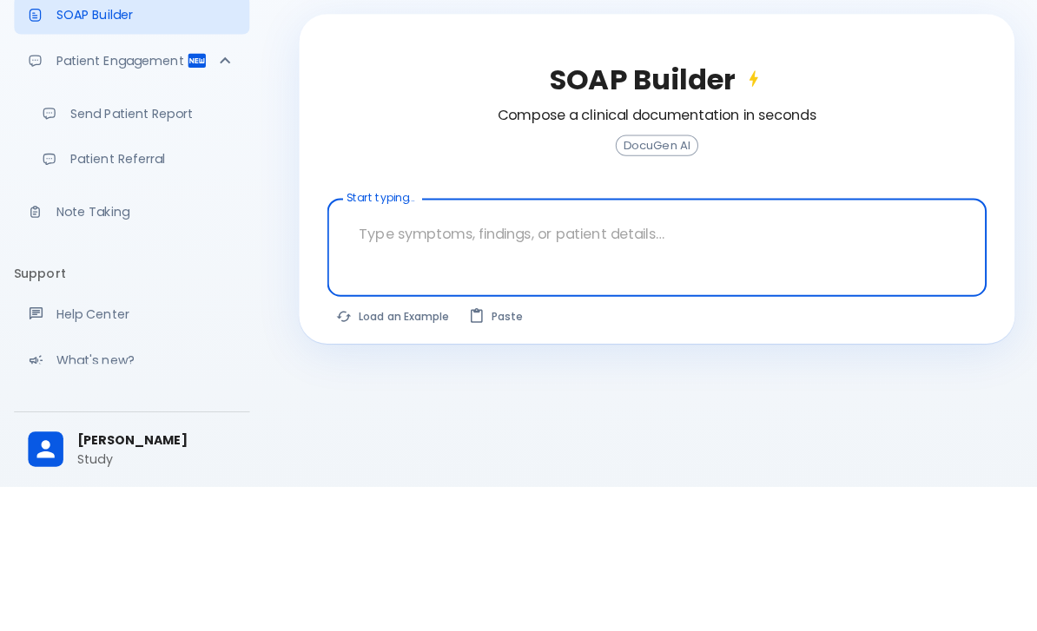
click at [769, 354] on textarea at bounding box center [648, 381] width 627 height 55
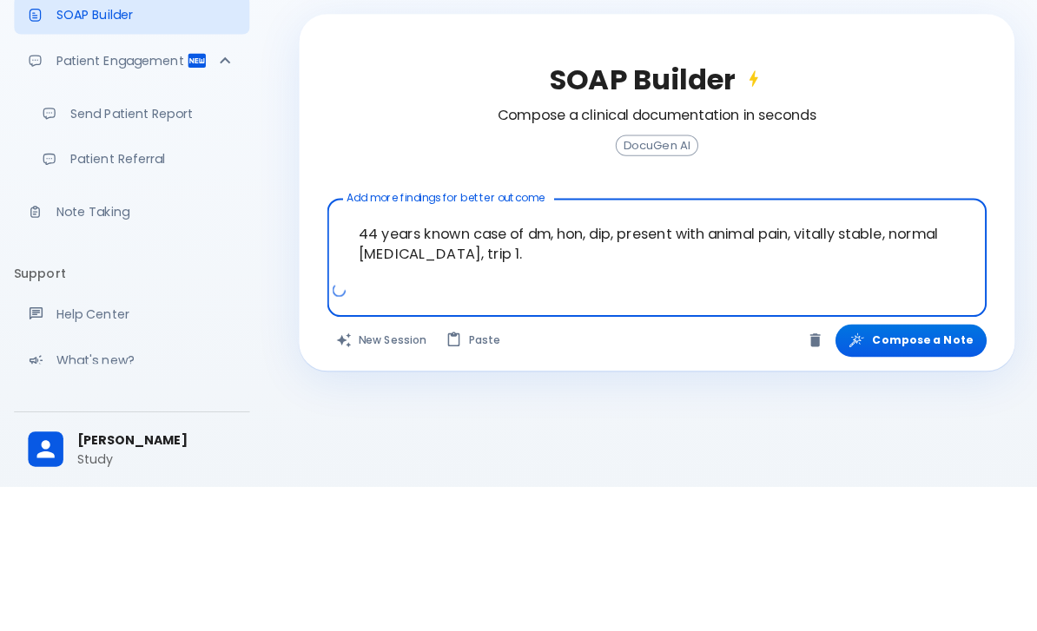
type textarea "44 years known case of dm, hon, dip, present with animal pain, vitally stable, …"
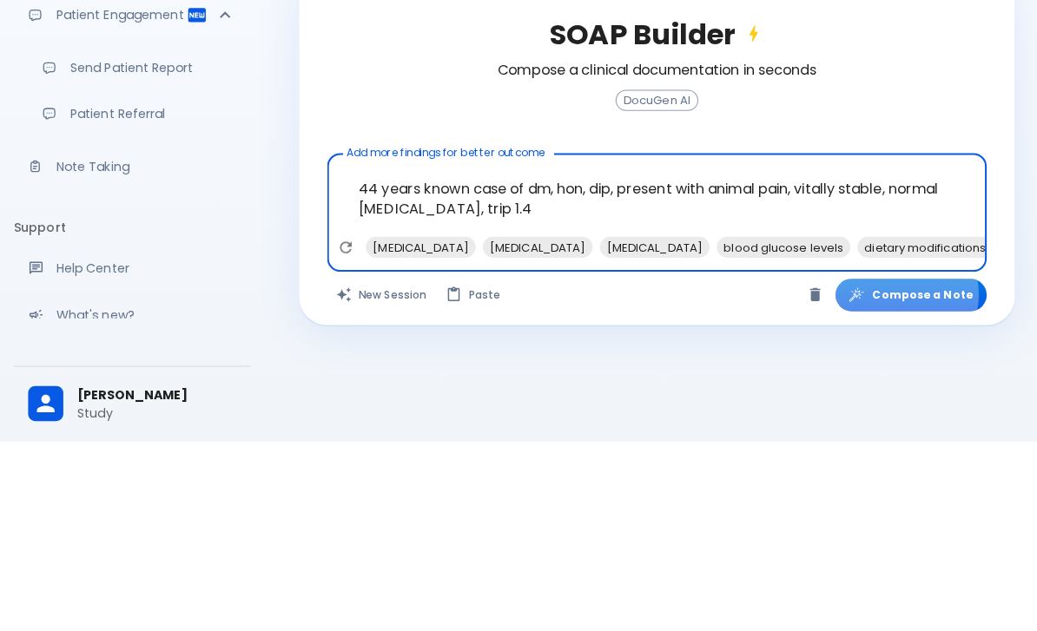
click at [895, 471] on button "Compose a Note" at bounding box center [899, 487] width 149 height 32
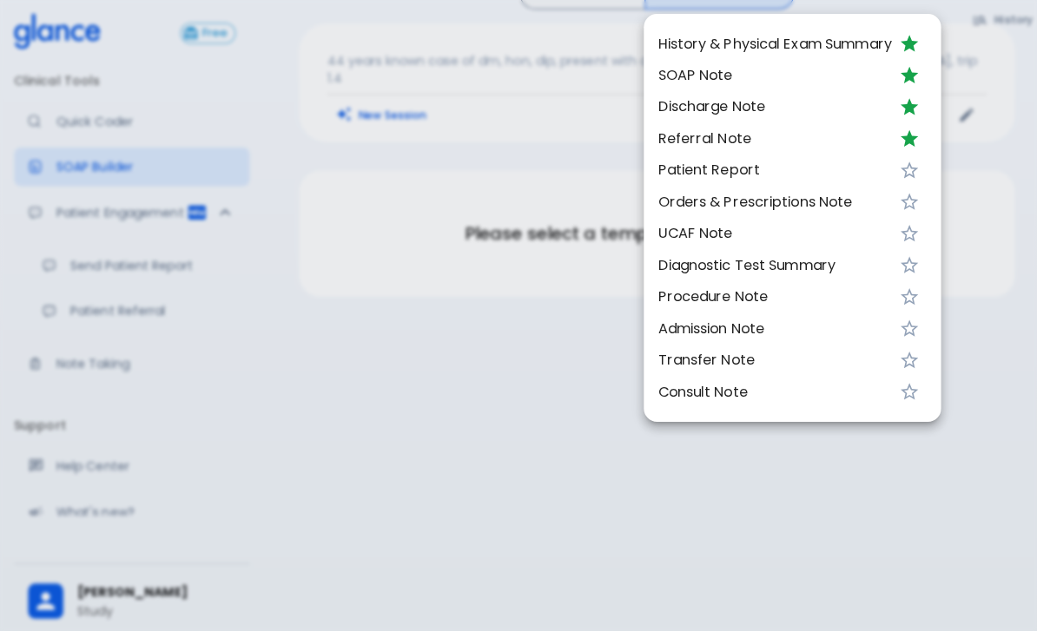
click at [695, 74] on span "SOAP Note" at bounding box center [765, 74] width 231 height 21
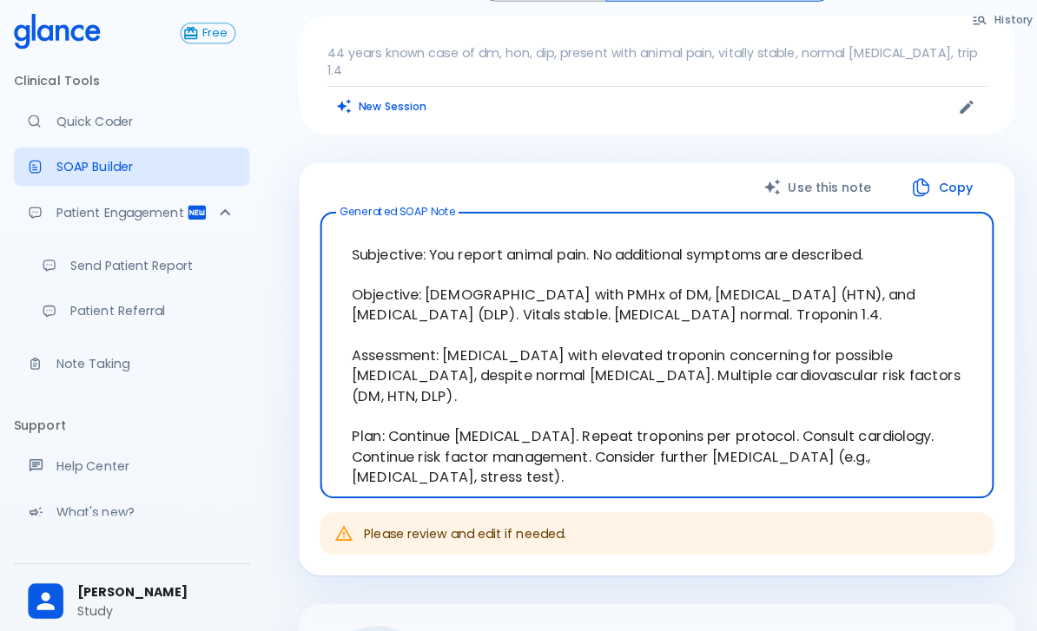
scroll to position [0, 0]
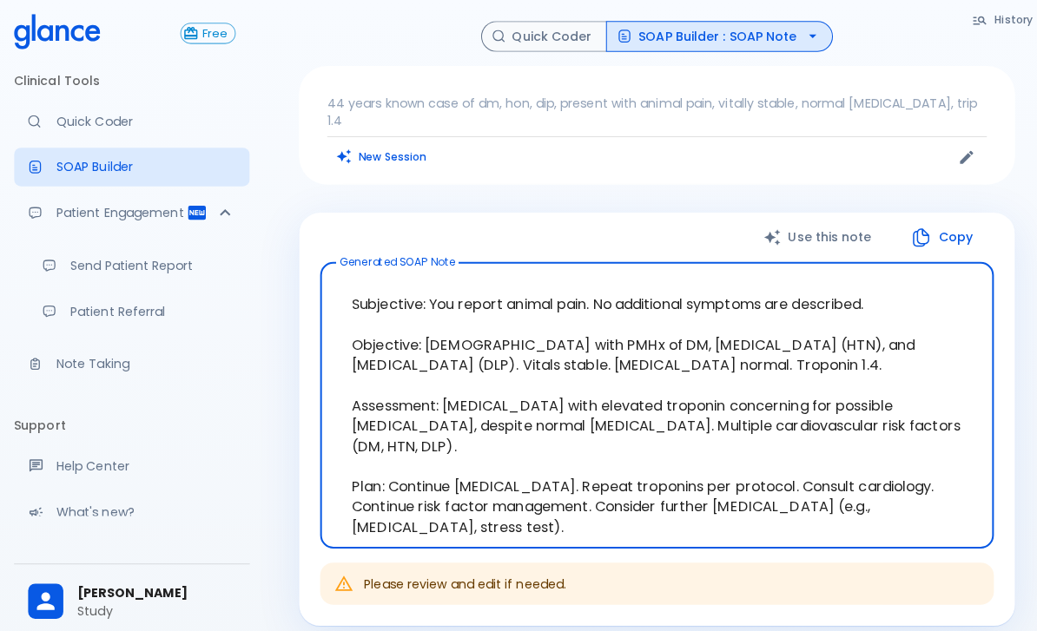
click at [518, 21] on button "Quick Coder" at bounding box center [537, 36] width 124 height 30
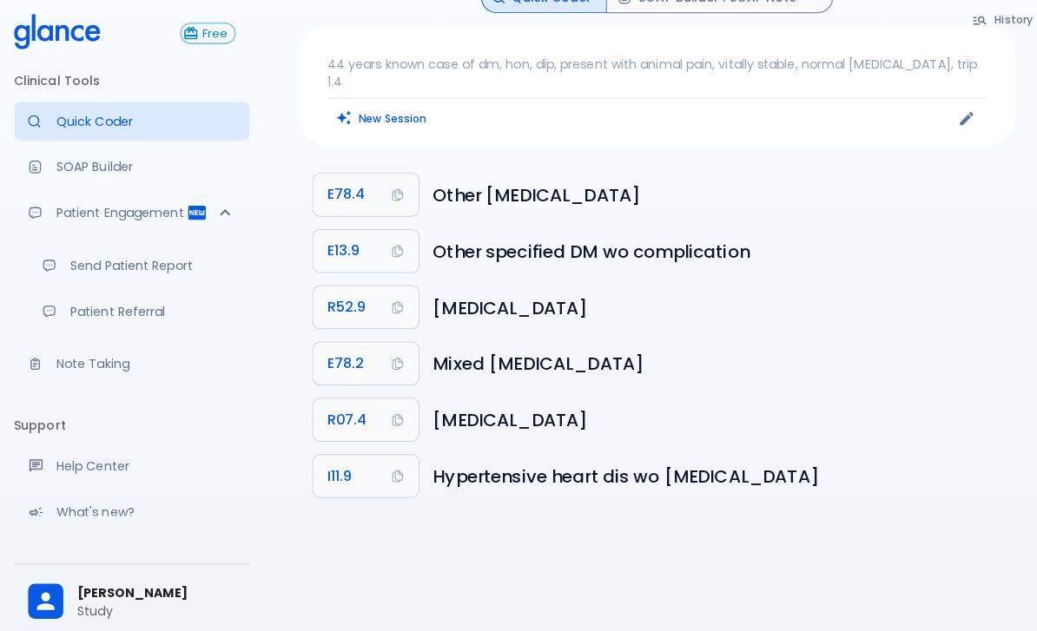
scroll to position [45, 0]
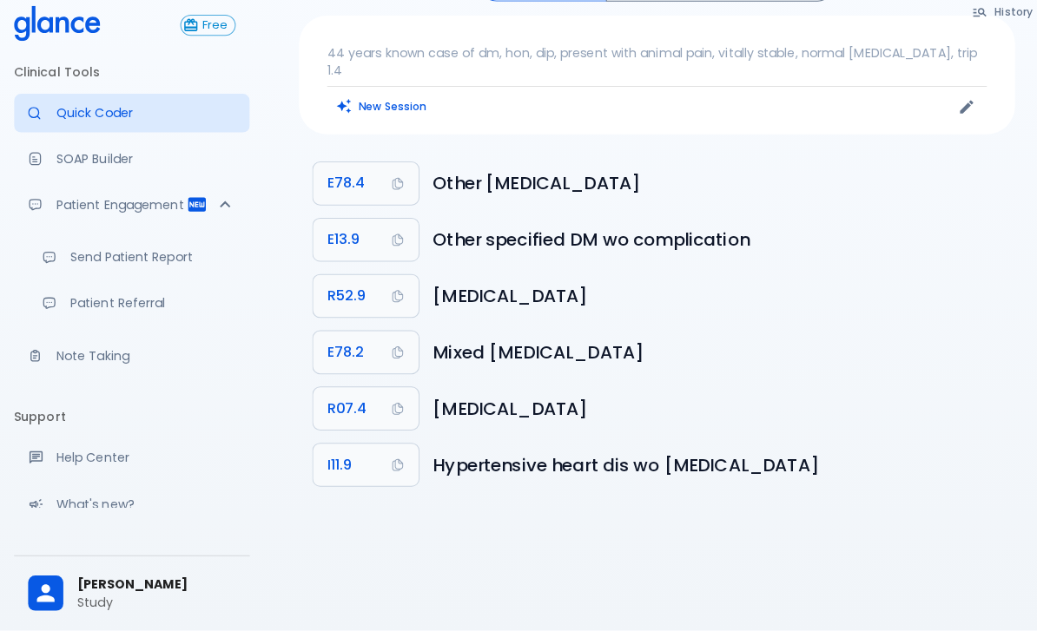
click at [363, 391] on button "R07.4" at bounding box center [361, 412] width 104 height 42
click at [96, 201] on p "Patient Engagement" at bounding box center [120, 209] width 129 height 17
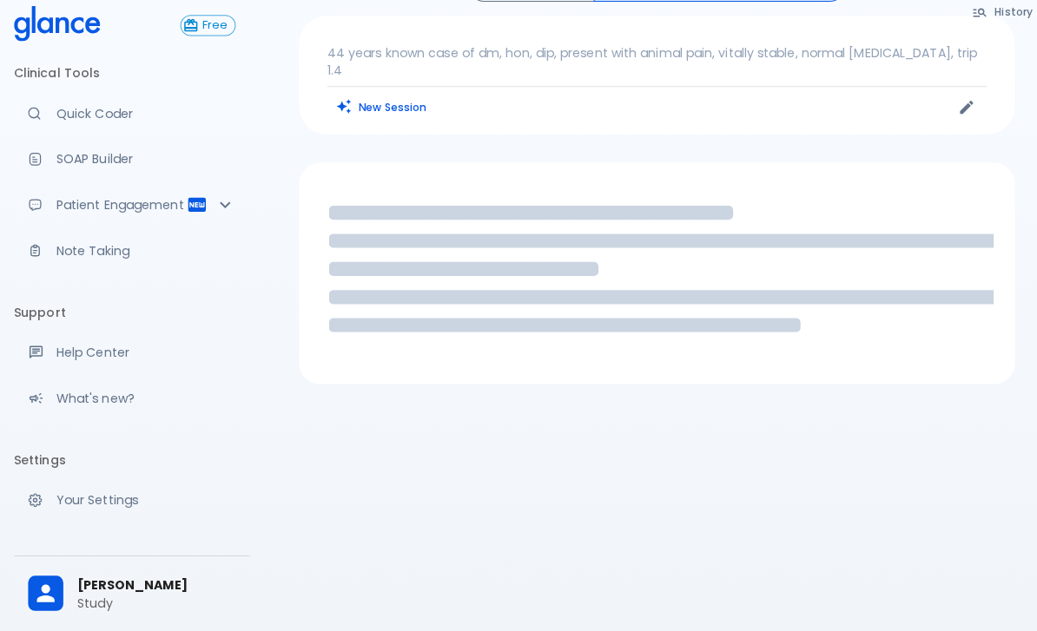
click at [153, 201] on p "Patient Engagement" at bounding box center [120, 209] width 129 height 17
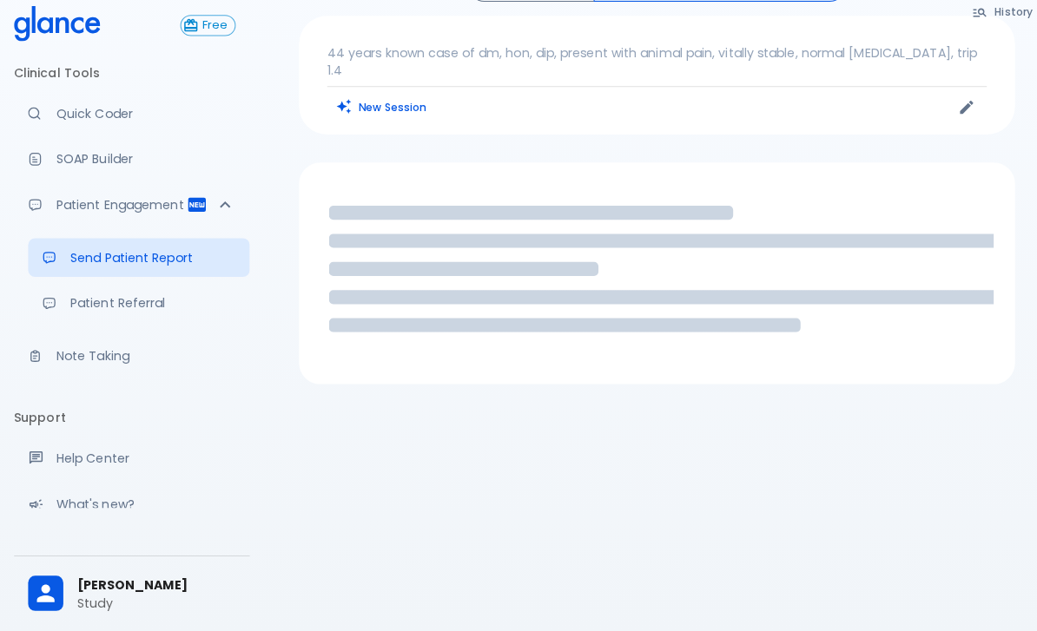
click at [103, 254] on p "Send Patient Report" at bounding box center [150, 262] width 163 height 17
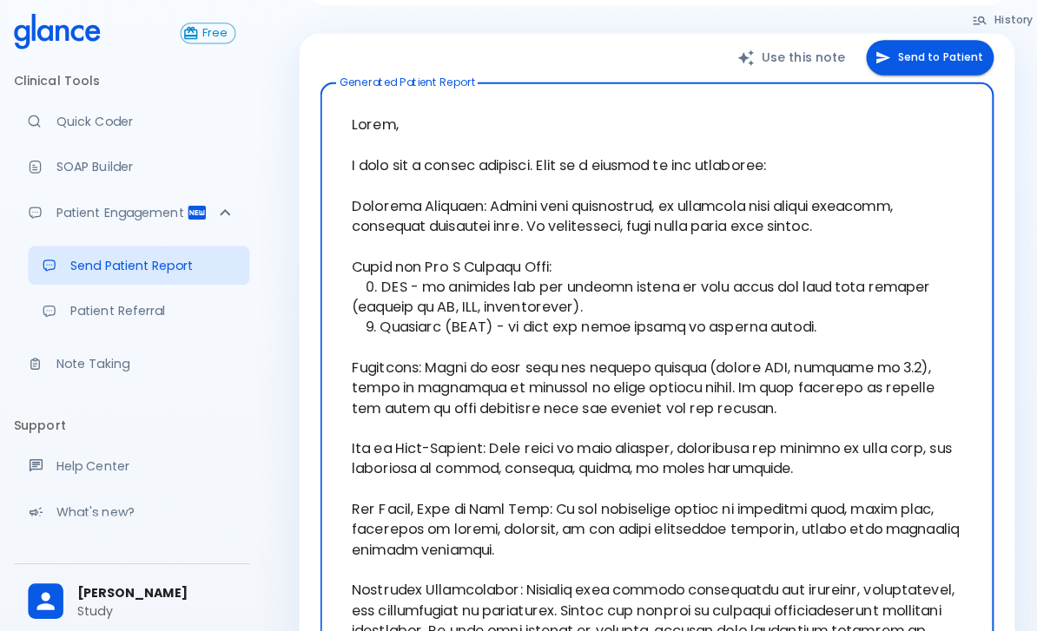
scroll to position [178, 0]
click at [904, 39] on button "Send to Patient" at bounding box center [918, 57] width 126 height 36
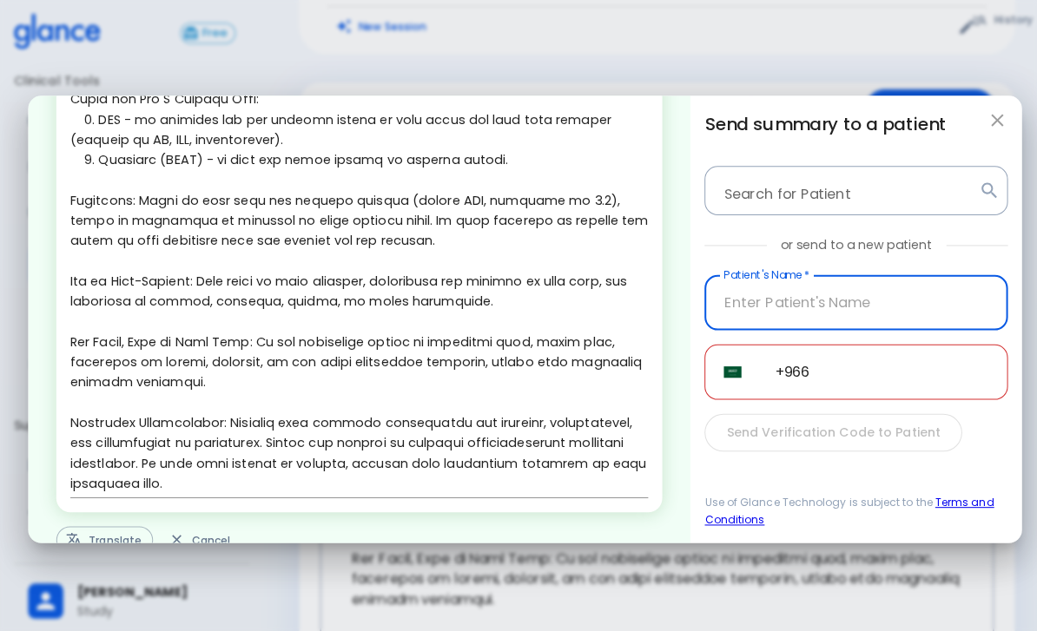
scroll to position [208, 0]
click at [80, 526] on button "Translate" at bounding box center [104, 534] width 96 height 27
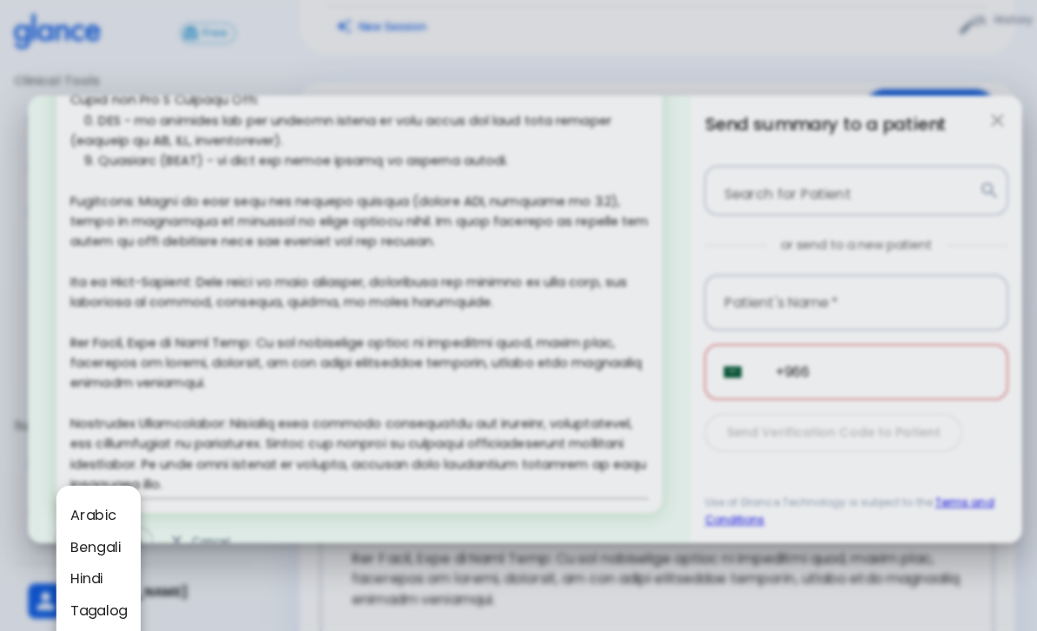
click at [83, 494] on li "Arabic" at bounding box center [97, 509] width 83 height 31
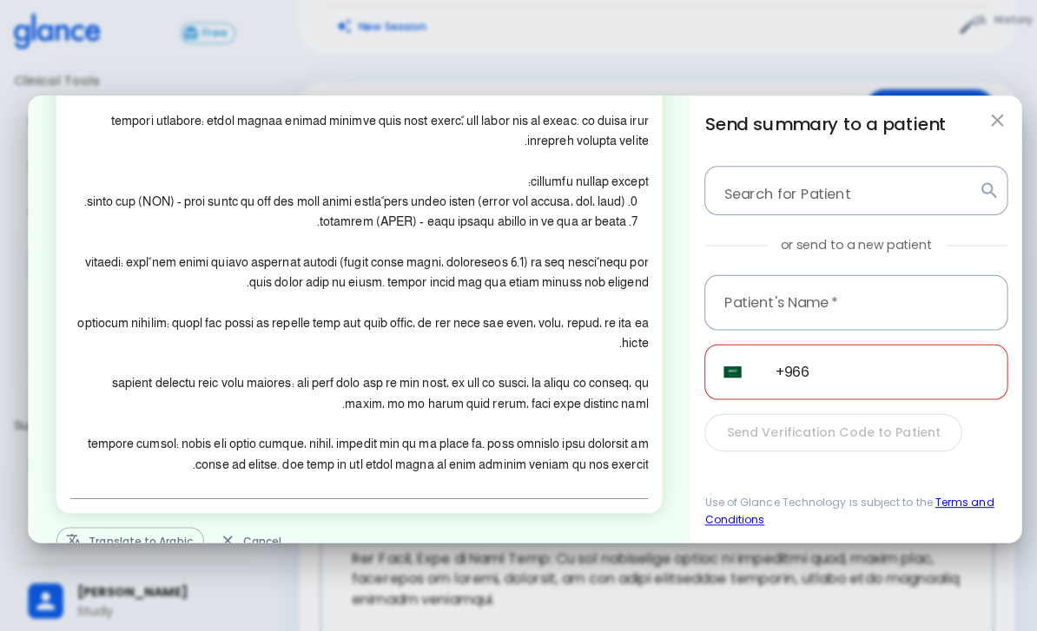
scroll to position [141, 0]
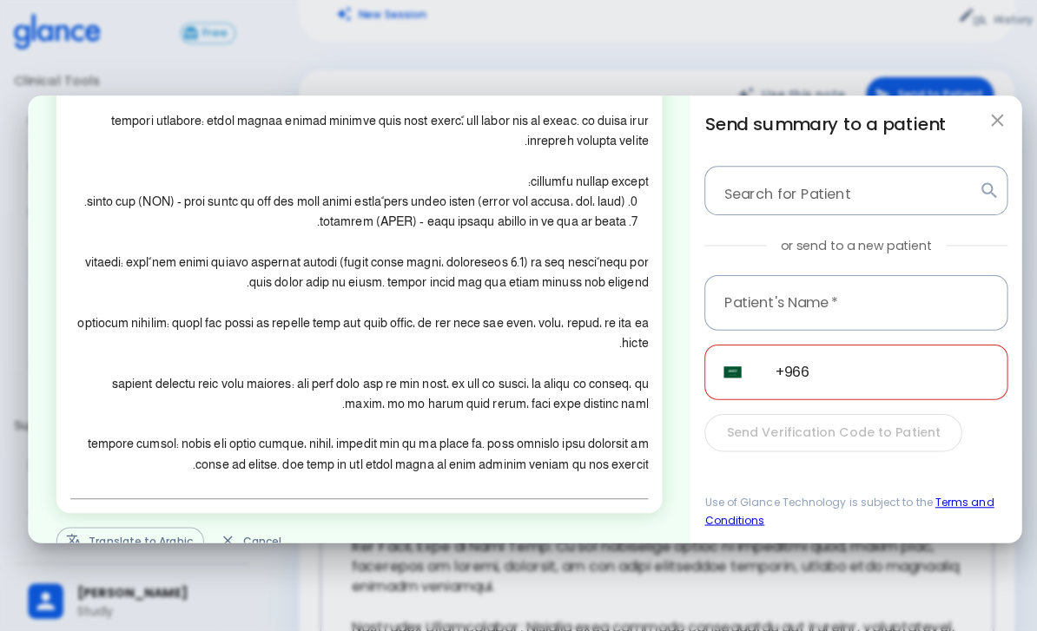
click at [254, 527] on button "Cancel" at bounding box center [248, 534] width 80 height 27
type textarea "Hello, I wish you a speedy recovery. This is a summary of the encounter: Clinic…"
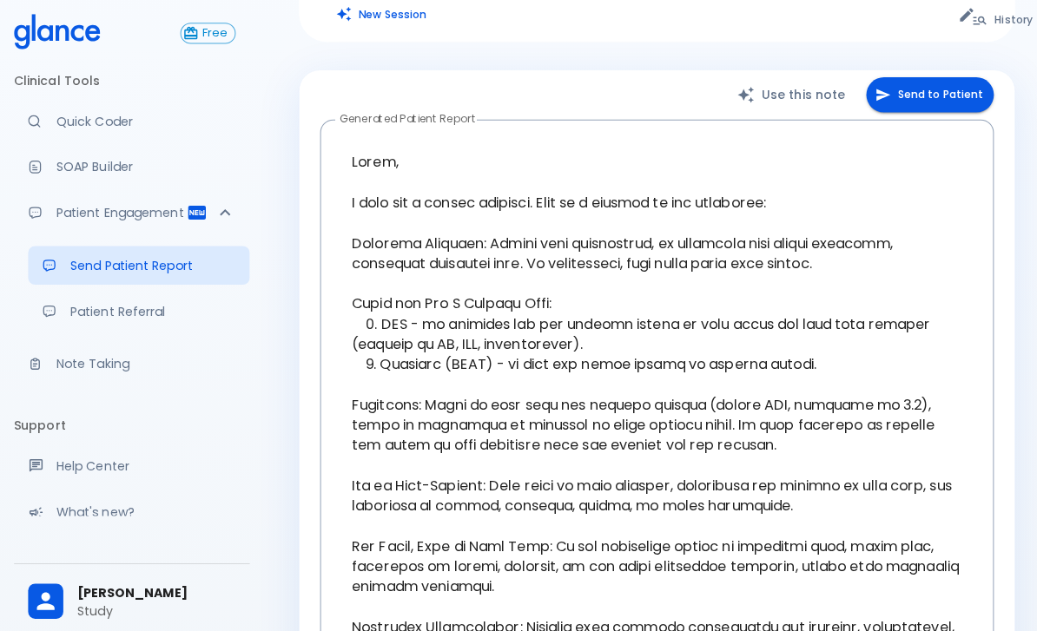
click at [137, 308] on p "Patient Referral" at bounding box center [150, 307] width 163 height 17
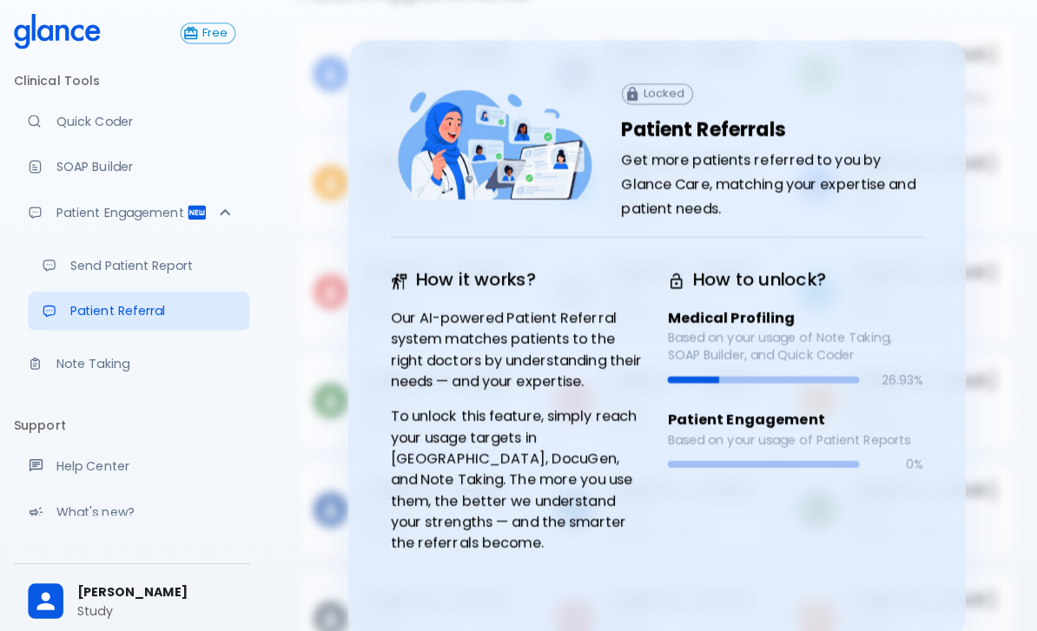
scroll to position [71, 0]
click at [89, 360] on p "Note Taking" at bounding box center [144, 359] width 177 height 17
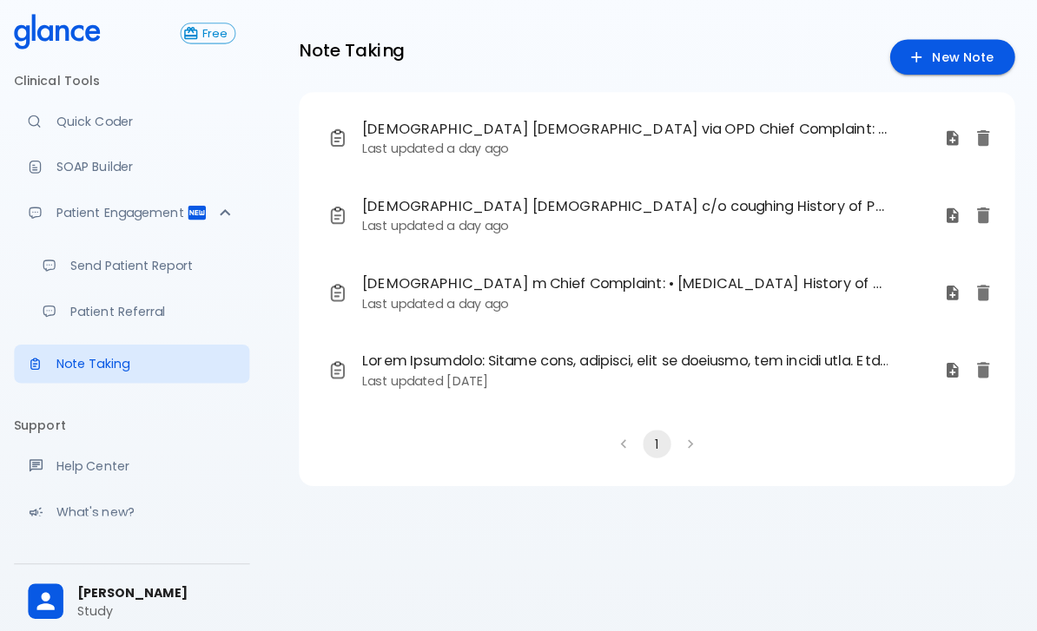
scroll to position [27, 0]
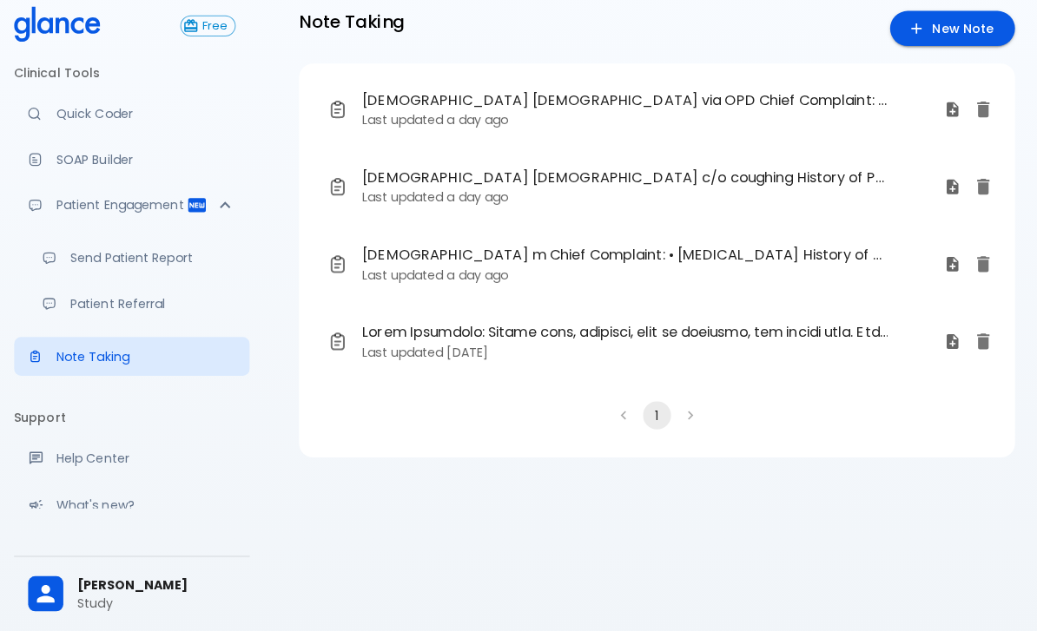
click at [563, 104] on span "[DEMOGRAPHIC_DATA] [DEMOGRAPHIC_DATA] via OPD Chief Complaint: • coughing • Sor…" at bounding box center [617, 106] width 518 height 21
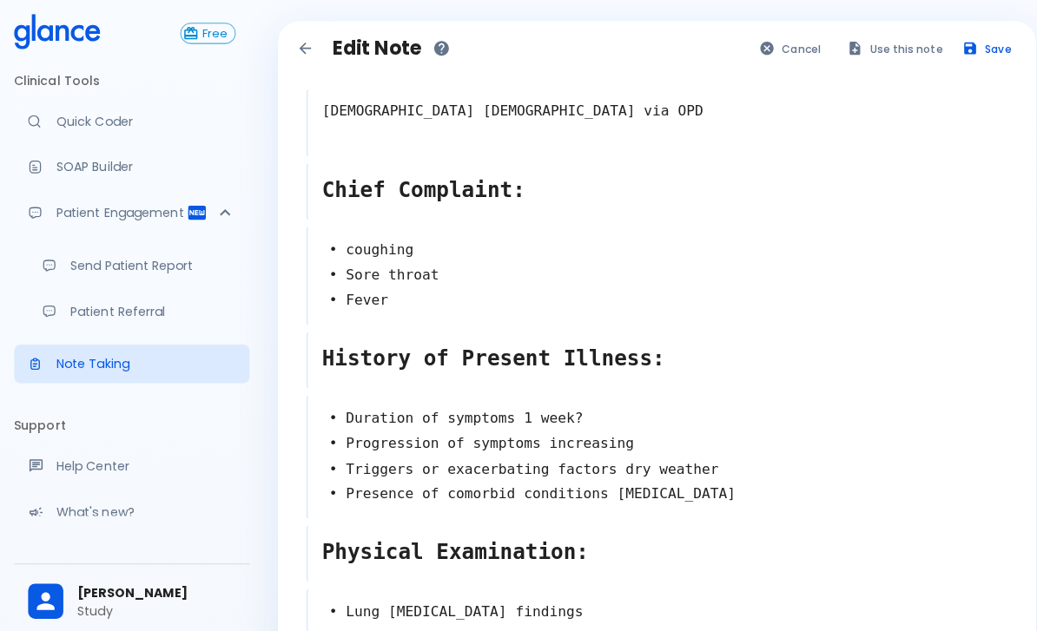
click at [889, 49] on button "Use this note" at bounding box center [885, 48] width 114 height 25
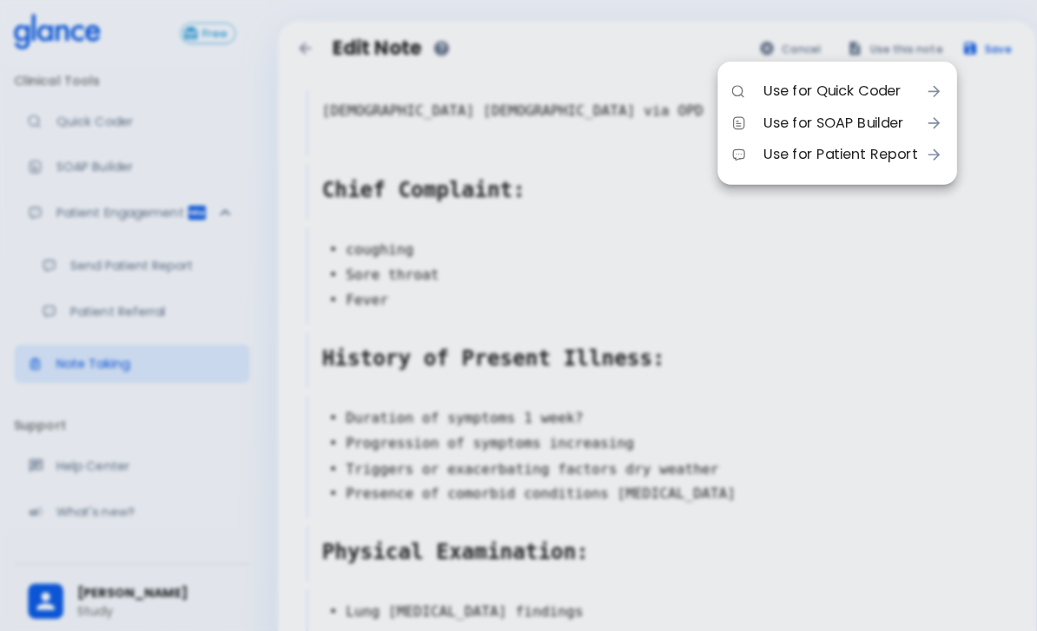
click at [696, 481] on div at bounding box center [518, 315] width 1037 height 631
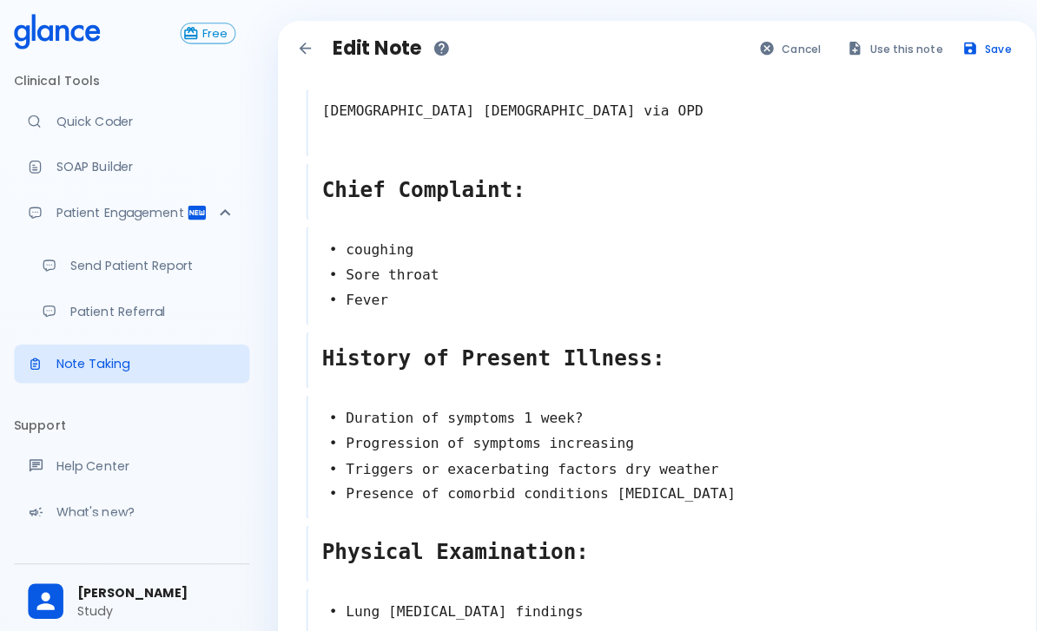
click at [91, 106] on link "Quick Coder" at bounding box center [130, 120] width 233 height 38
